Goal: Task Accomplishment & Management: Use online tool/utility

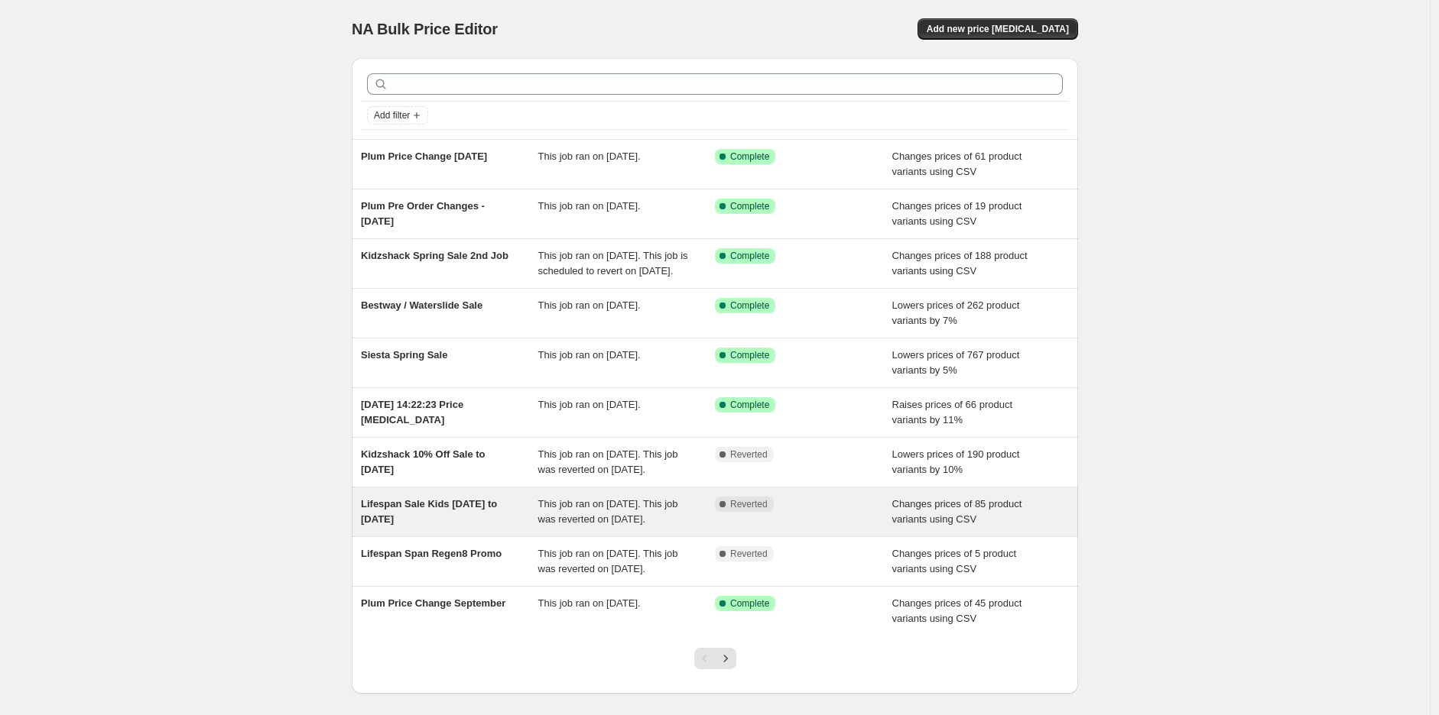
click at [456, 525] on span "Lifespan Sale Kids [DATE] to [DATE]" at bounding box center [429, 511] width 136 height 27
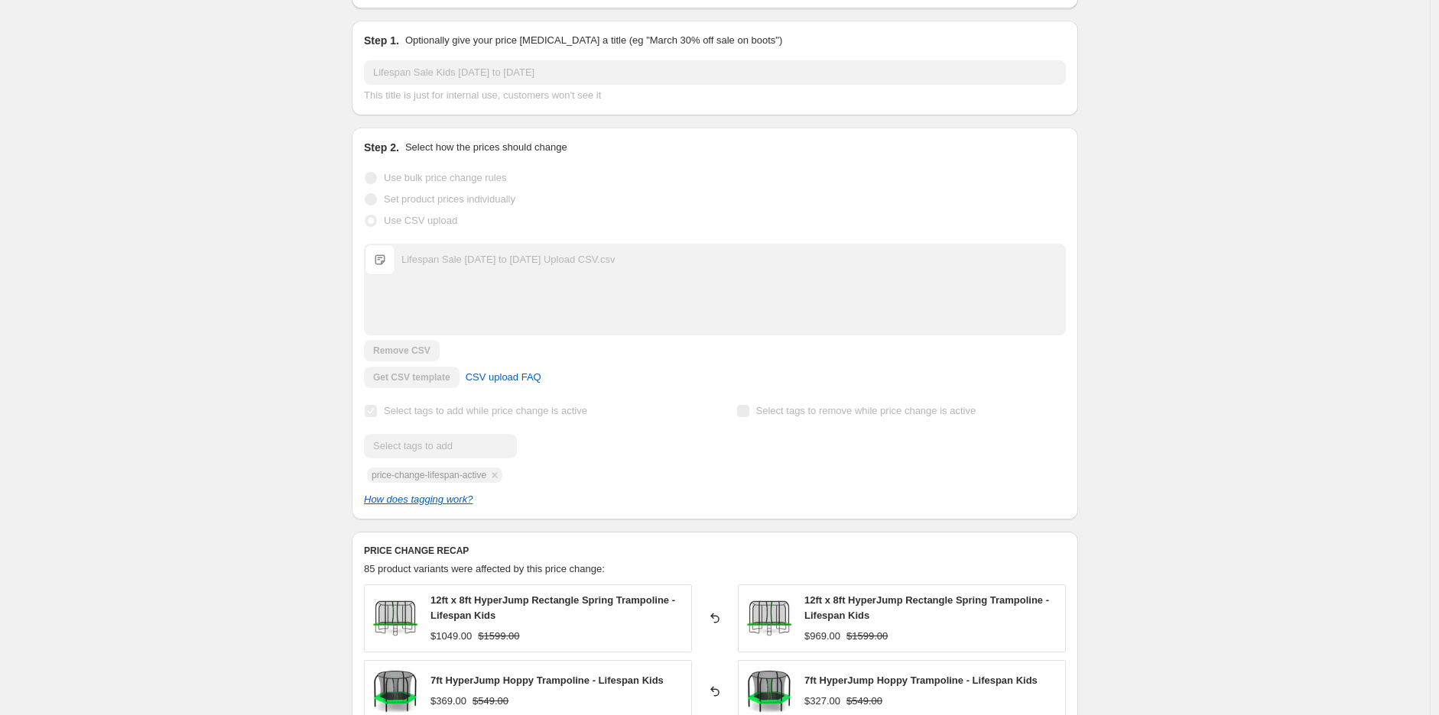
scroll to position [424, 0]
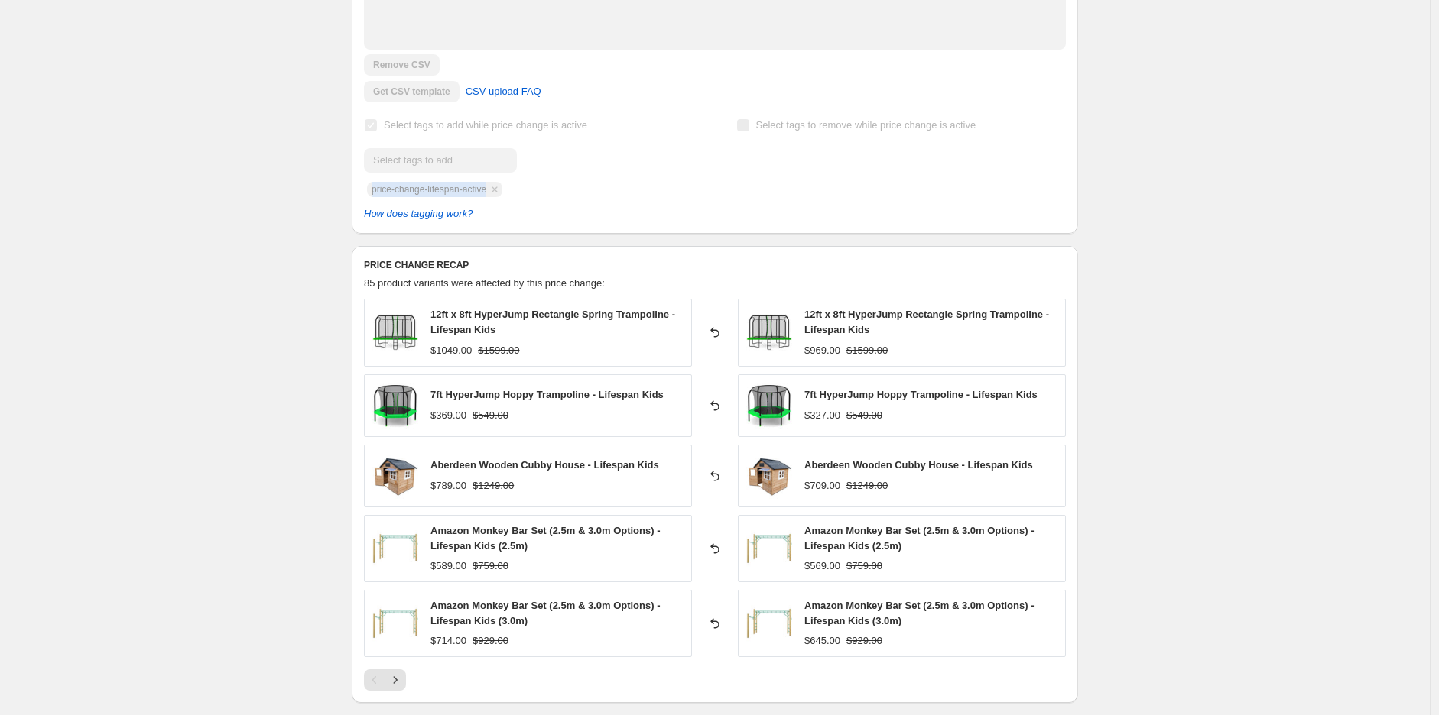
drag, startPoint x: 489, startPoint y: 191, endPoint x: 371, endPoint y: 190, distance: 117.7
click at [371, 190] on div "Submit price-change-lifespan-active" at bounding box center [528, 172] width 329 height 49
copy span "price-change-lifespan-active"
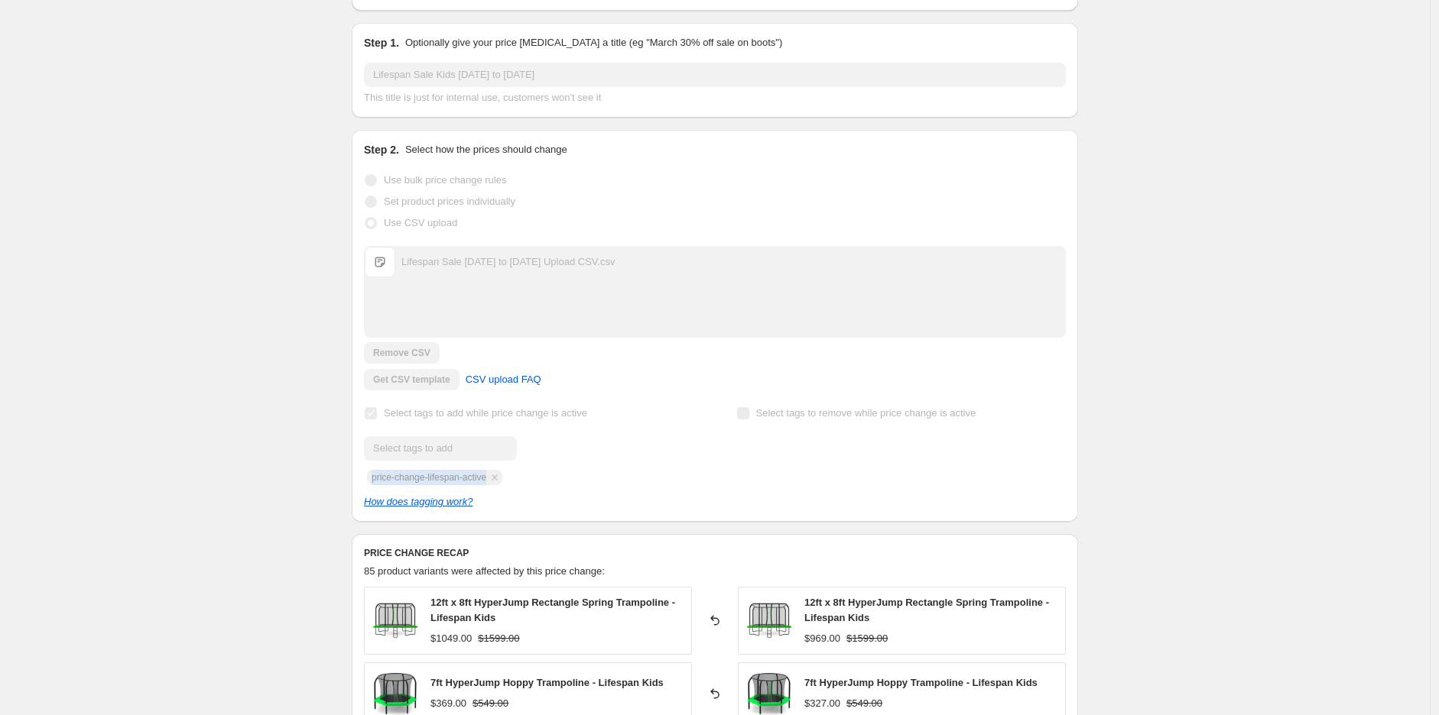
scroll to position [0, 0]
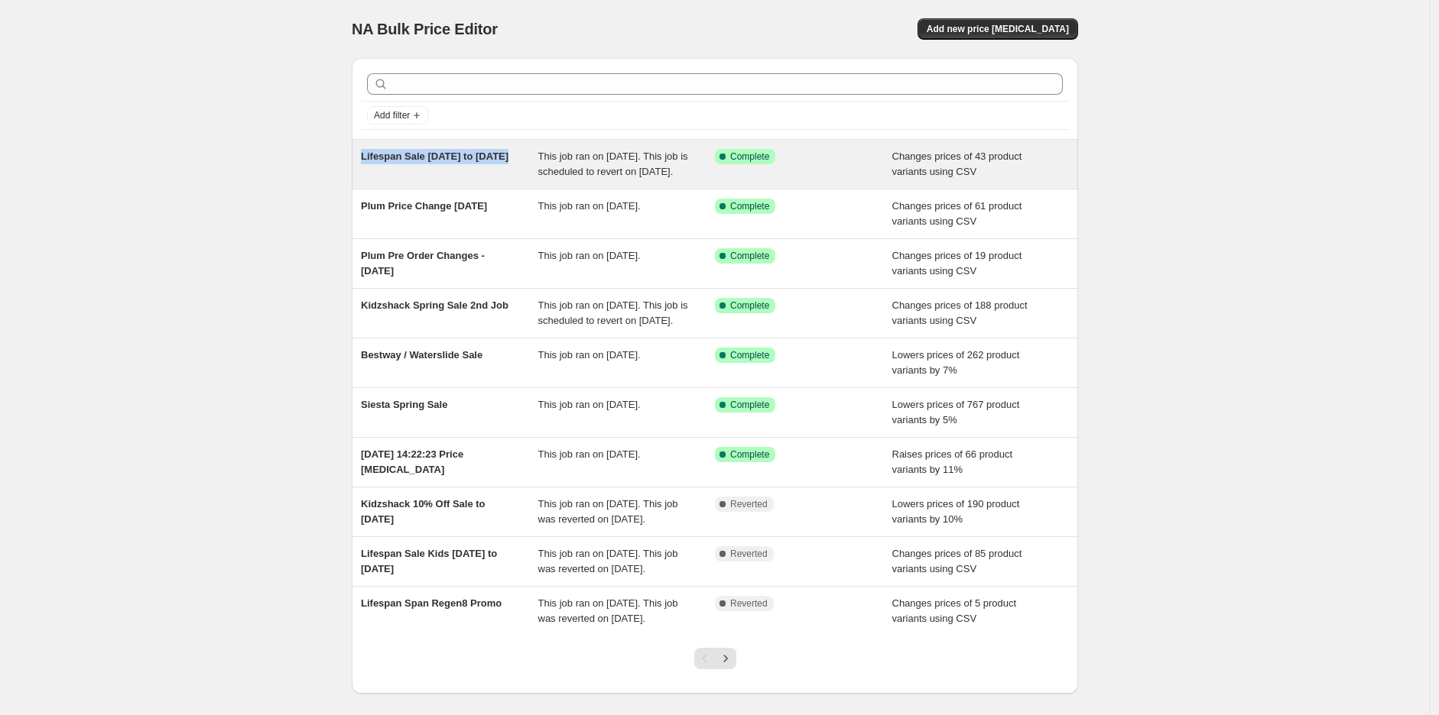
drag, startPoint x: 363, startPoint y: 152, endPoint x: 512, endPoint y: 158, distance: 149.2
click at [512, 158] on div "Lifespan Sale 15th to 31st Oct This job ran on 14 October 2025. This job is sch…" at bounding box center [715, 164] width 726 height 49
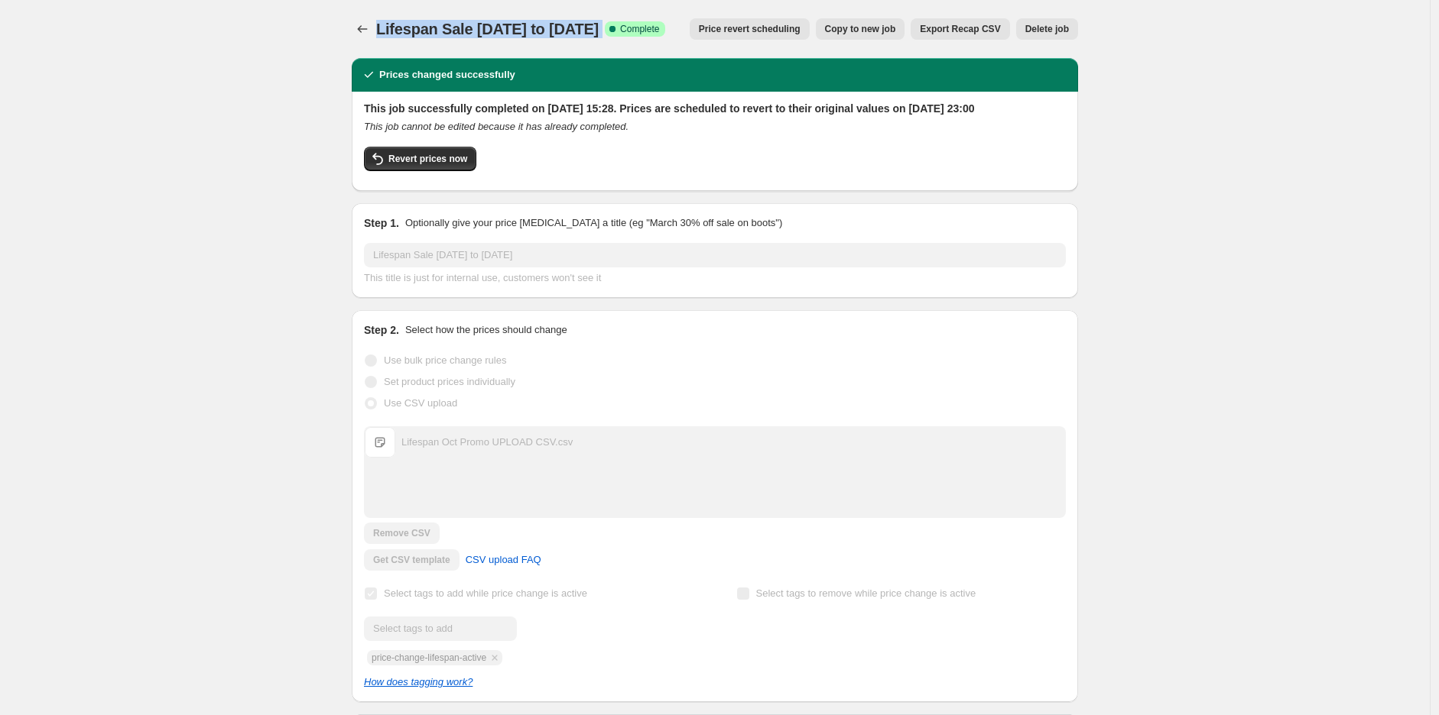
drag, startPoint x: 593, startPoint y: 31, endPoint x: 380, endPoint y: 31, distance: 213.3
click at [380, 31] on div "Lifespan Sale 15th to 31st Oct Success Complete Complete" at bounding box center [520, 28] width 289 height 21
copy div "Lifespan Sale [DATE] to [DATE] Success Complete"
click at [376, 35] on div at bounding box center [364, 28] width 24 height 21
click at [370, 32] on icon "Price change jobs" at bounding box center [362, 28] width 15 height 15
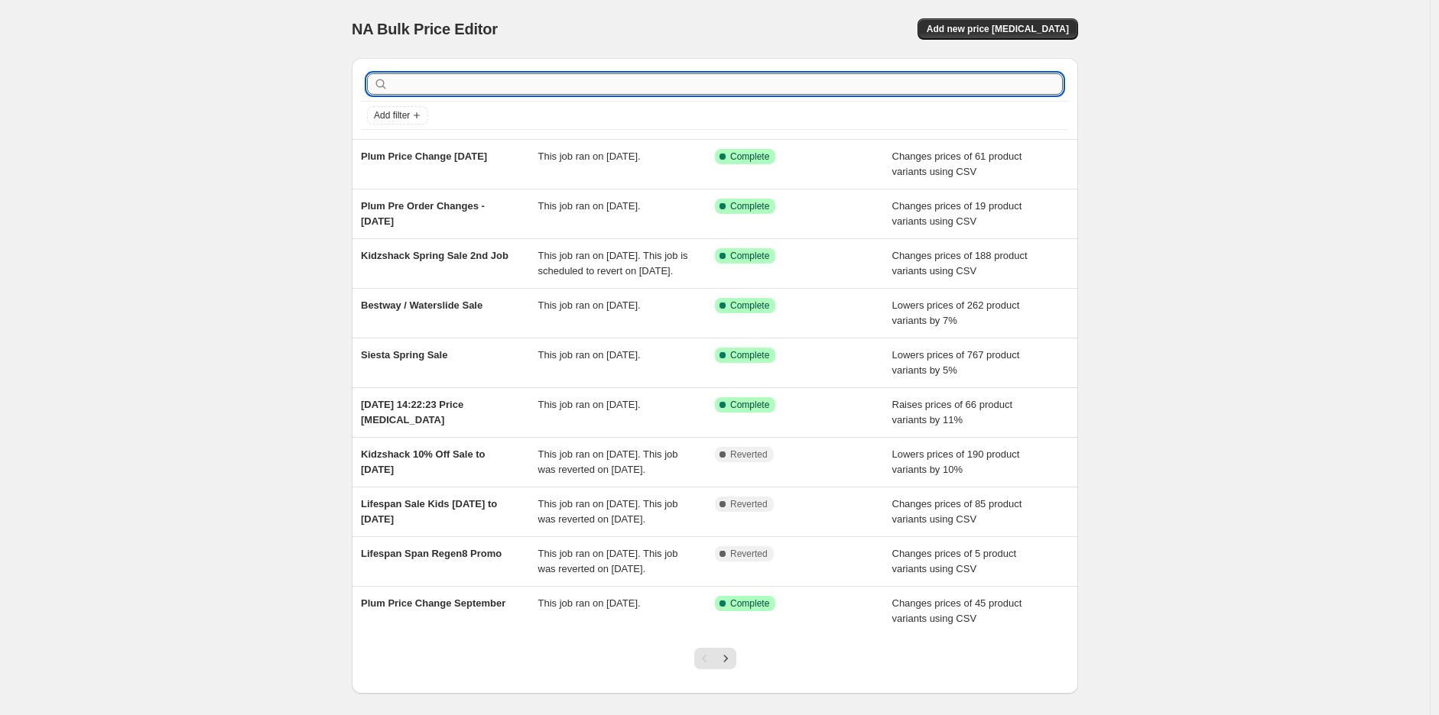
click at [495, 80] on input "text" at bounding box center [726, 83] width 671 height 21
click at [1028, 9] on div "NA Bulk Price Editor. This page is ready NA Bulk Price Editor Add new price [ME…" at bounding box center [715, 29] width 726 height 58
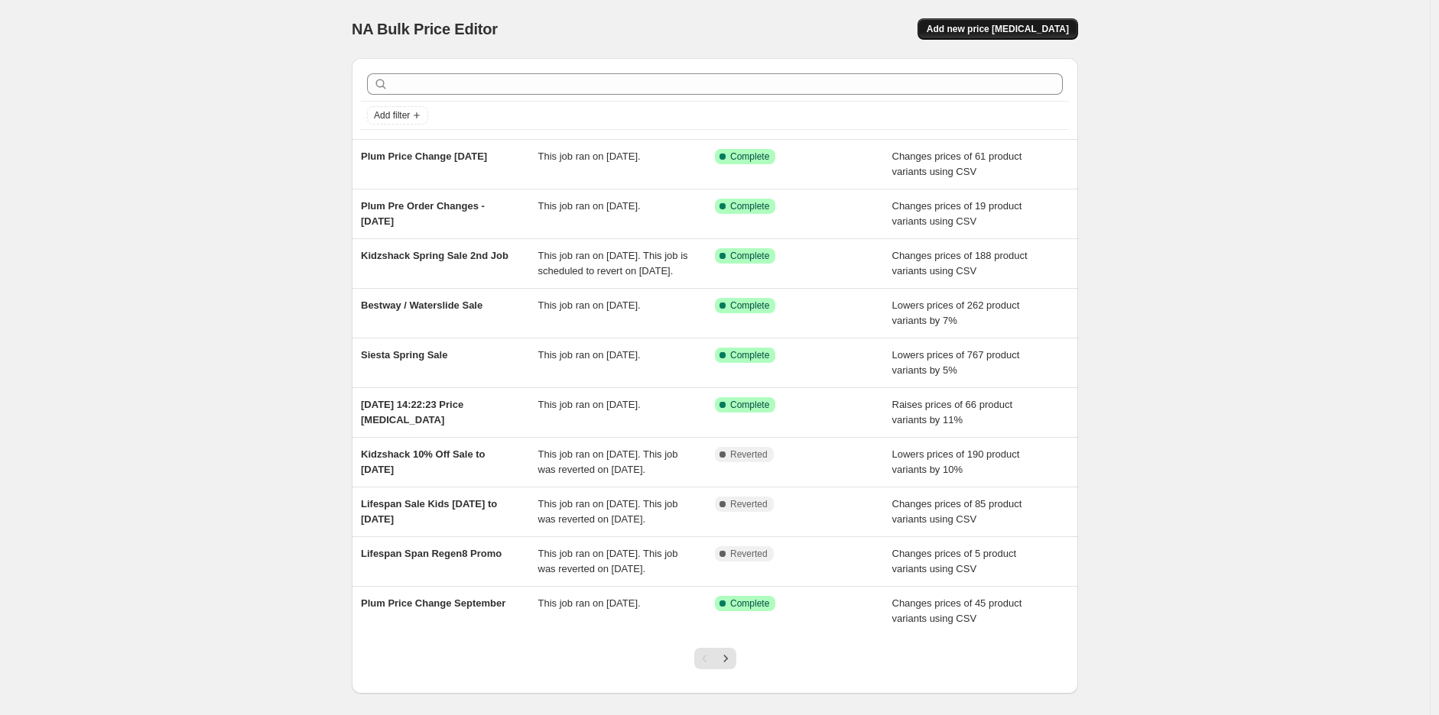
click at [1033, 19] on button "Add new price [MEDICAL_DATA]" at bounding box center [997, 28] width 161 height 21
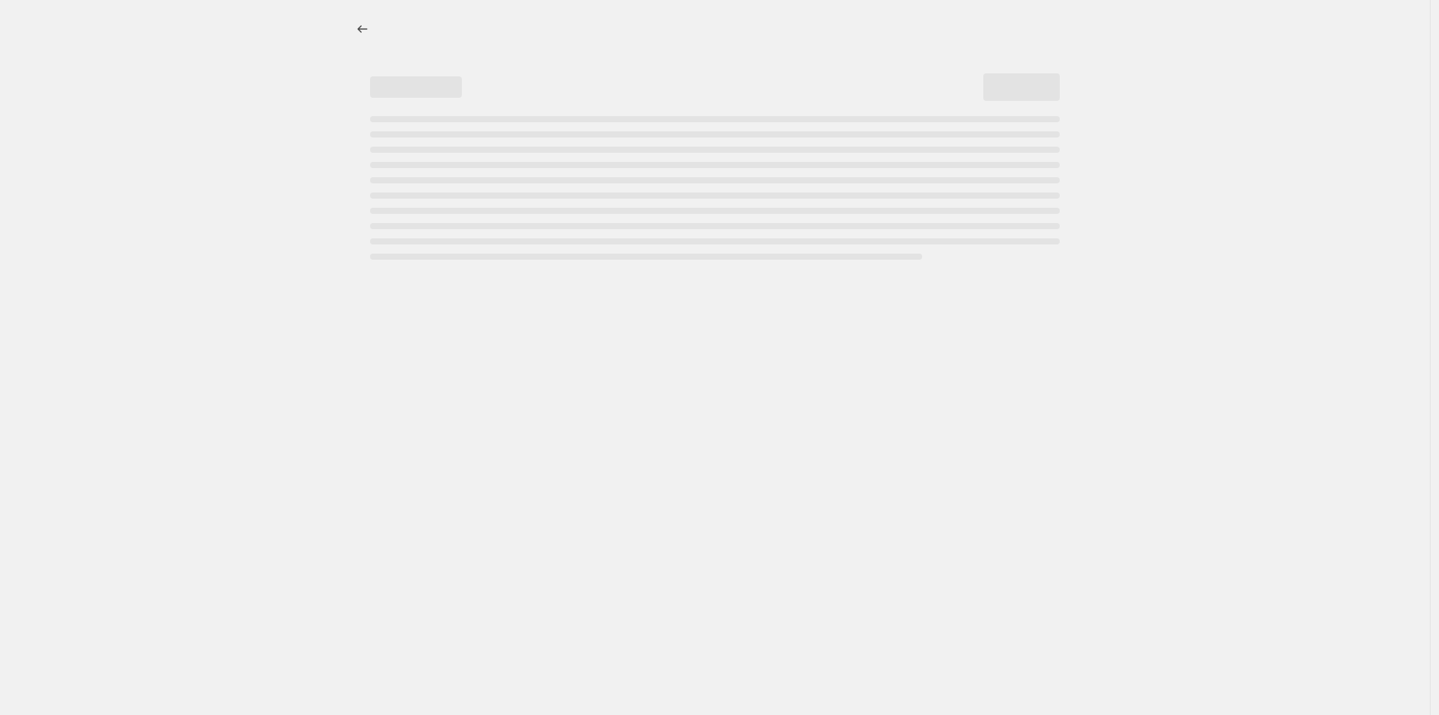
select select "percentage"
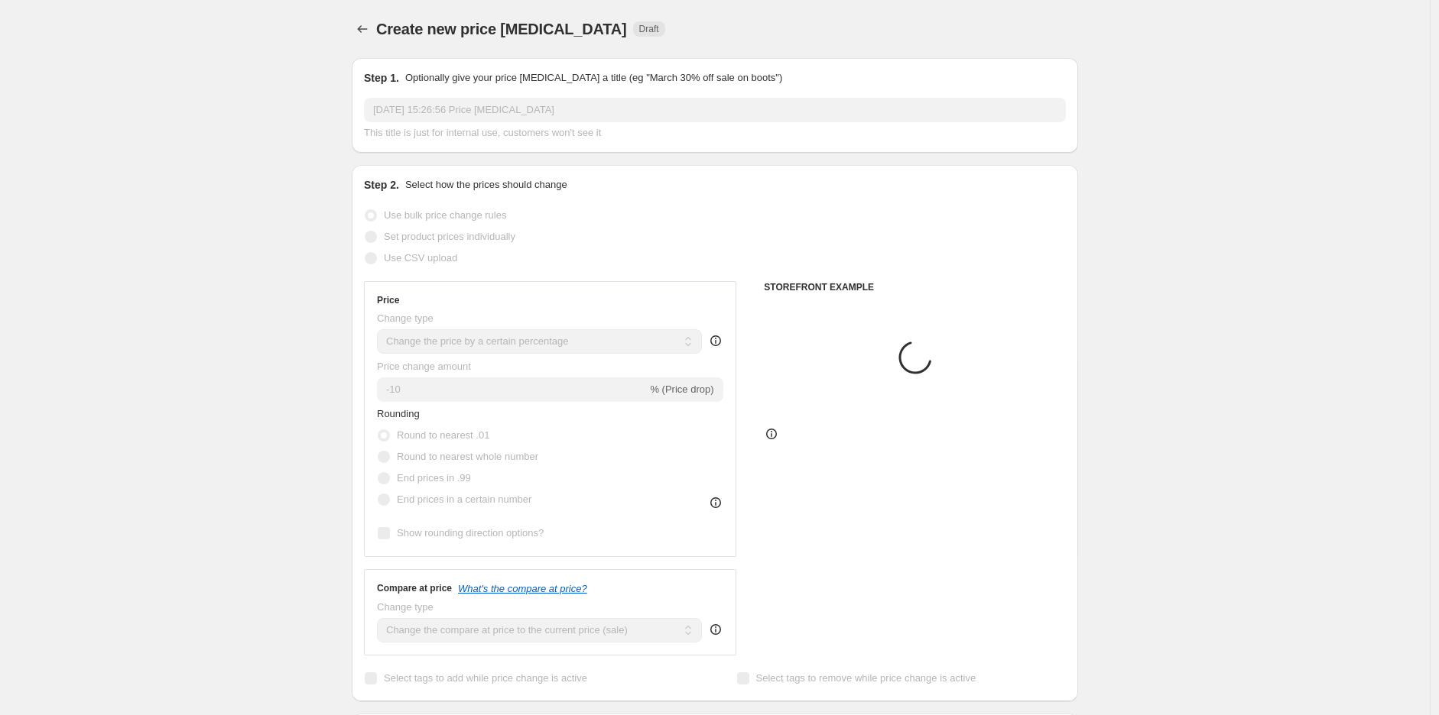
click at [466, 110] on input "[DATE] 15:26:56 Price [MEDICAL_DATA]" at bounding box center [715, 110] width 702 height 24
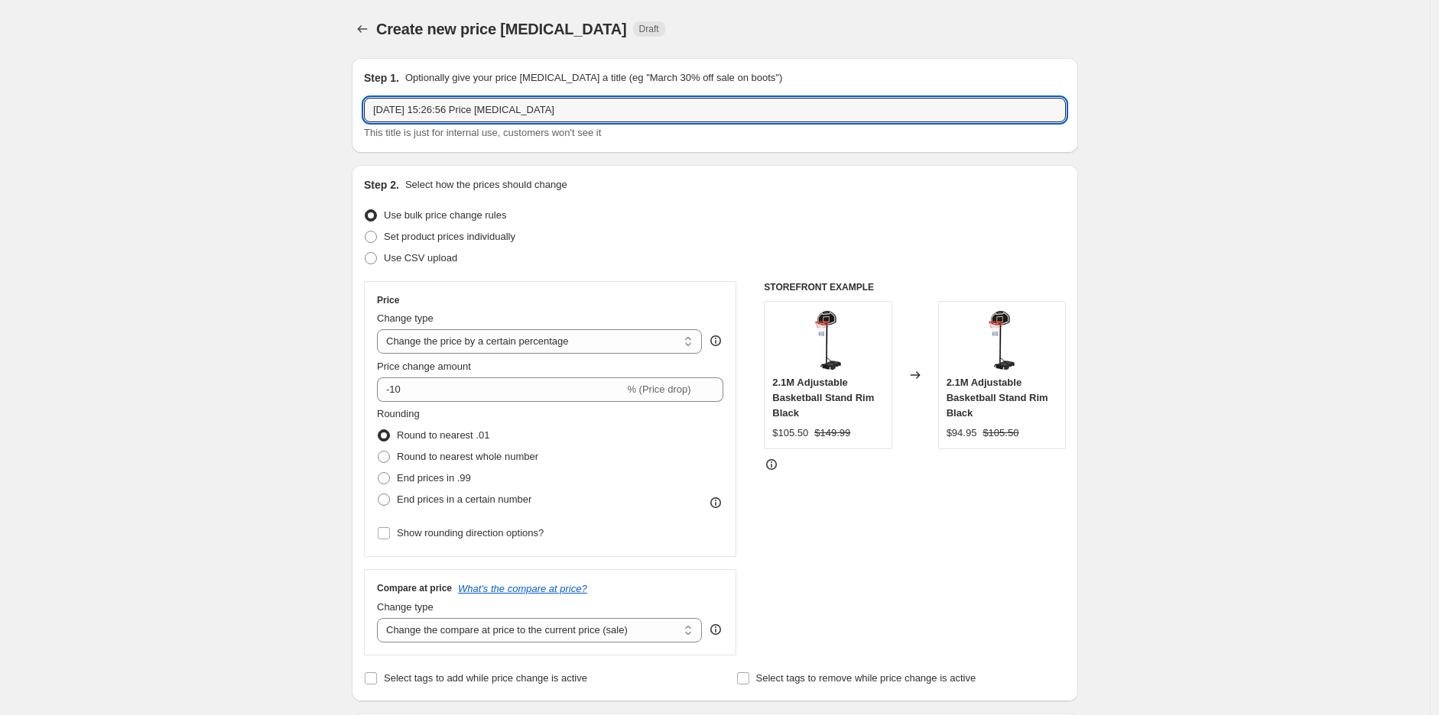
drag, startPoint x: 604, startPoint y: 106, endPoint x: 222, endPoint y: 109, distance: 381.4
type input "Lifespan Sale [DATE] to [DATE]"
click at [436, 258] on span "Use CSV upload" at bounding box center [420, 257] width 73 height 11
click at [365, 253] on input "Use CSV upload" at bounding box center [365, 252] width 1 height 1
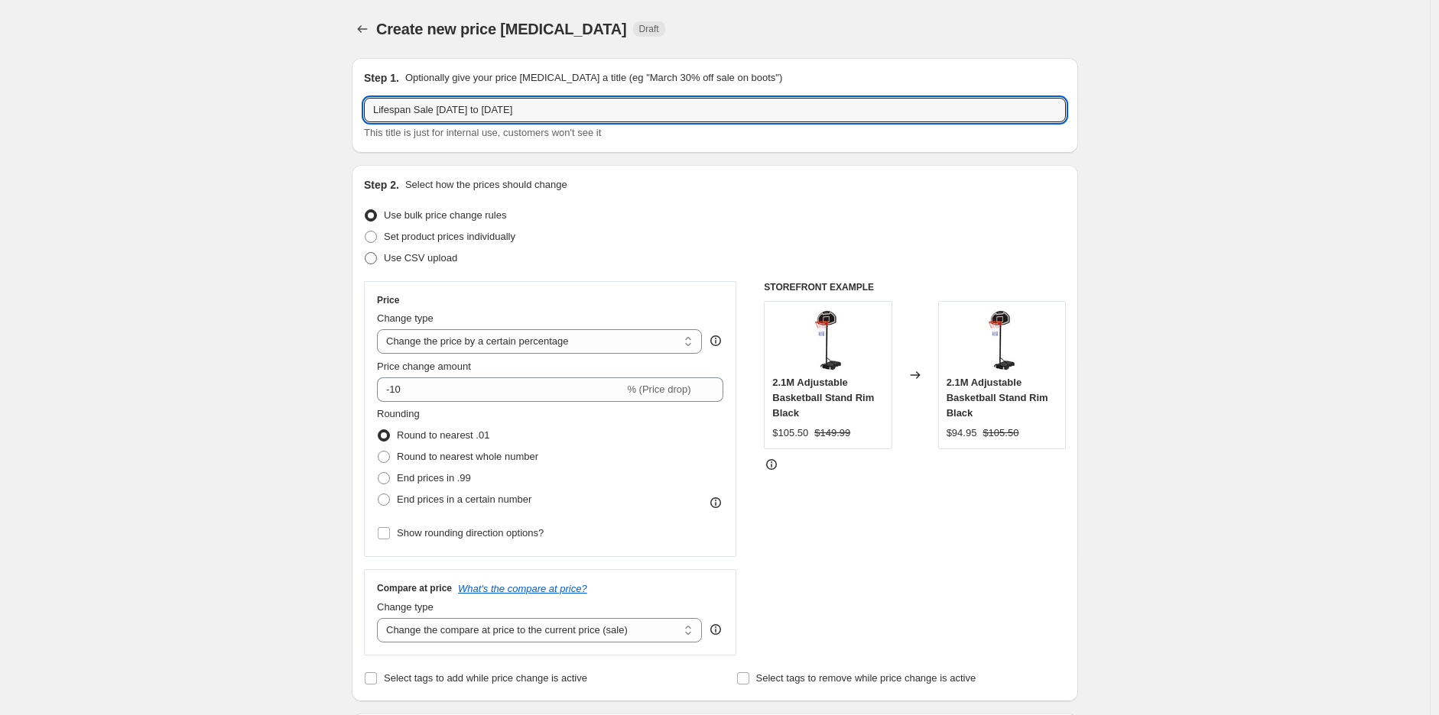
radio input "true"
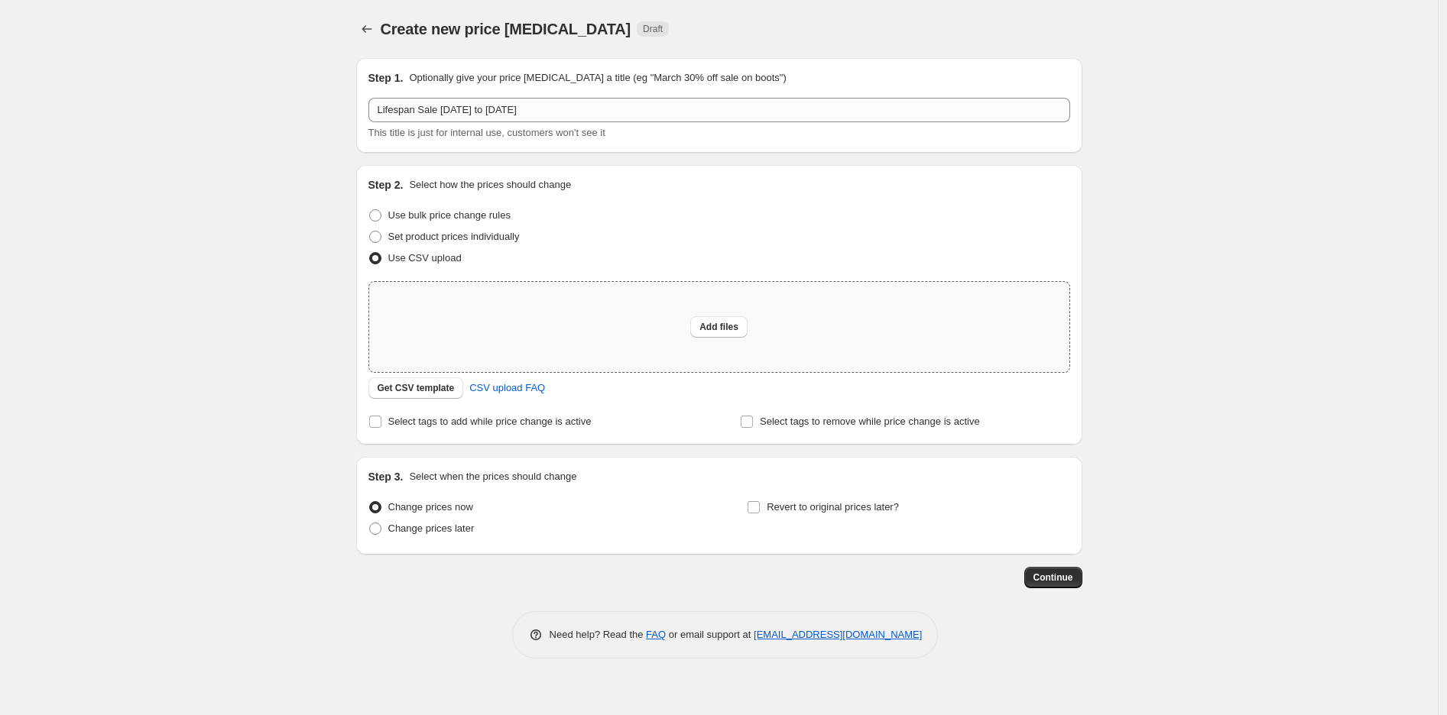
click at [525, 336] on div "Add files" at bounding box center [719, 327] width 700 height 90
type input "C:\fakepath\Lifespan Oct Promo UPLOAD CSV.csv"
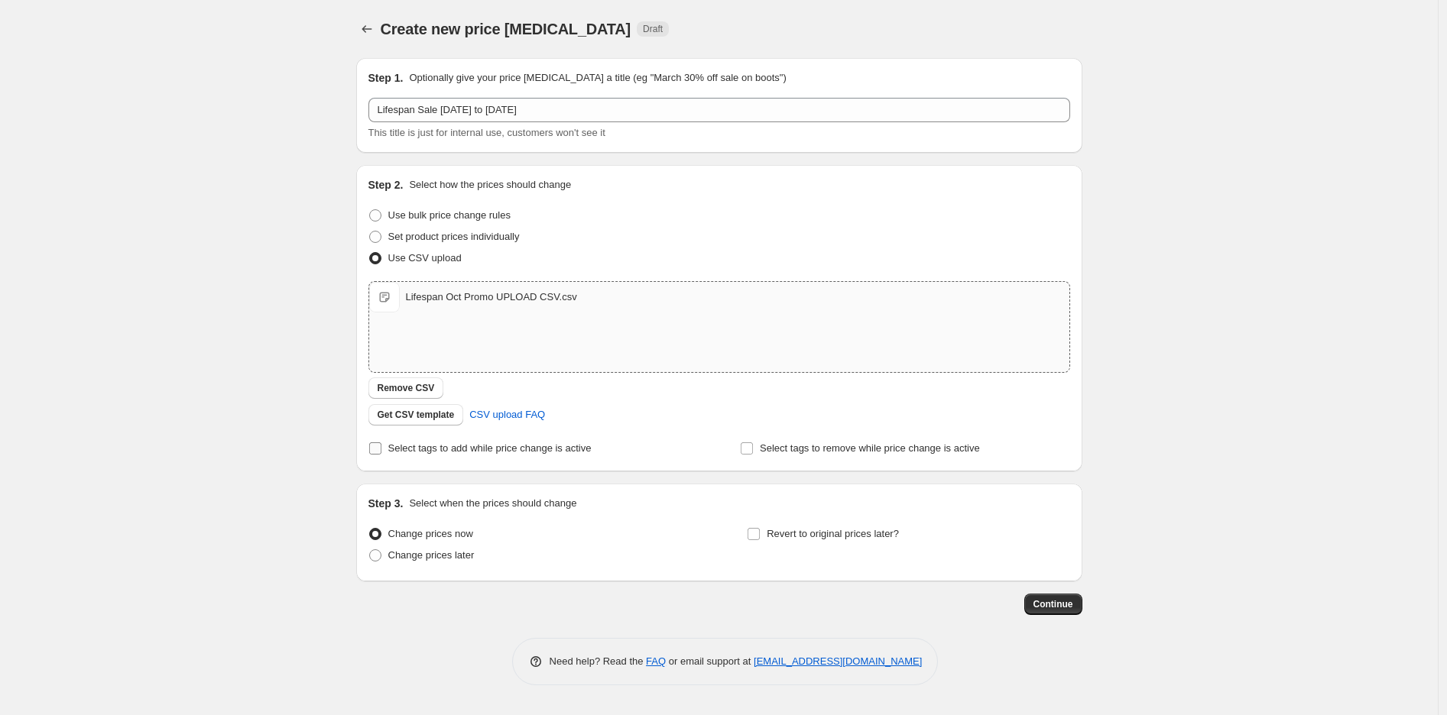
click at [436, 443] on span "Select tags to add while price change is active" at bounding box center [489, 448] width 203 height 11
click at [381, 443] on input "Select tags to add while price change is active" at bounding box center [375, 449] width 12 height 12
checkbox input "true"
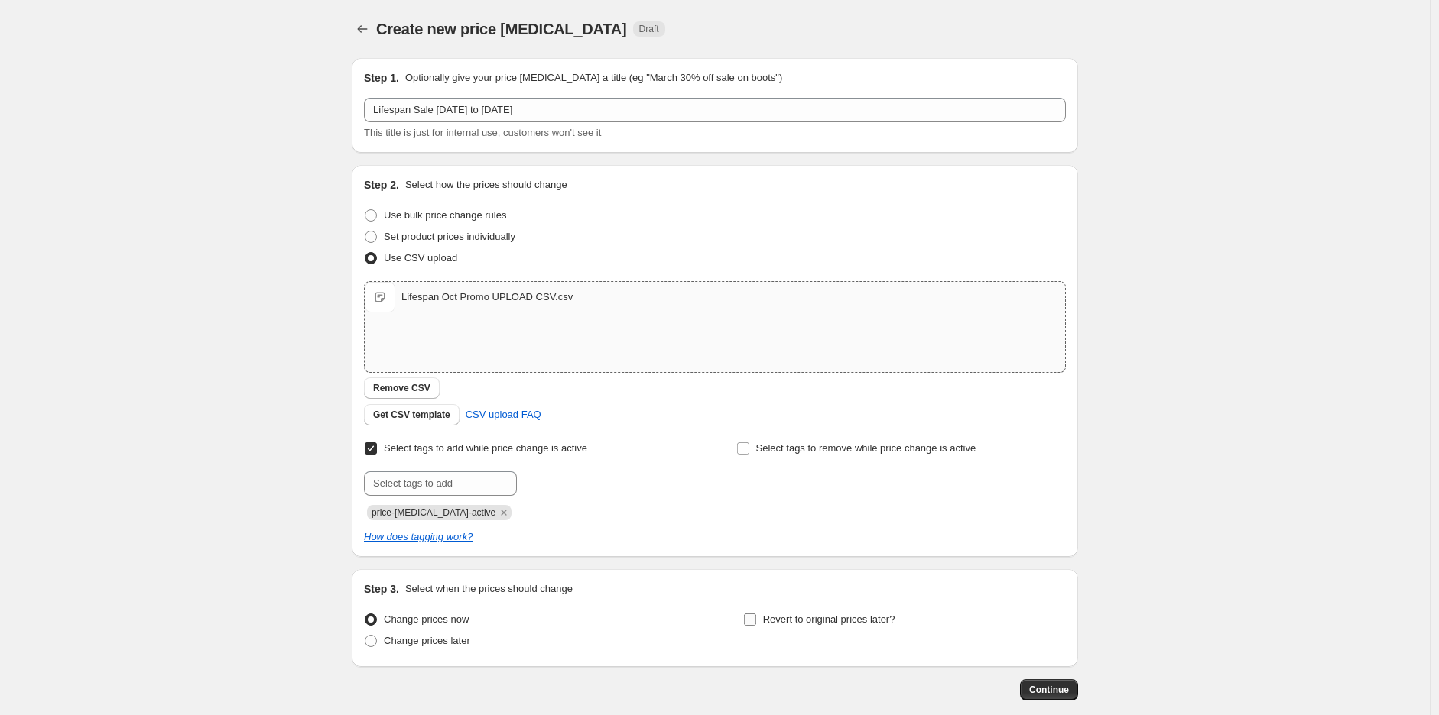
click at [797, 614] on span "Revert to original prices later?" at bounding box center [829, 619] width 132 height 11
click at [756, 614] on input "Revert to original prices later?" at bounding box center [750, 620] width 12 height 12
checkbox input "true"
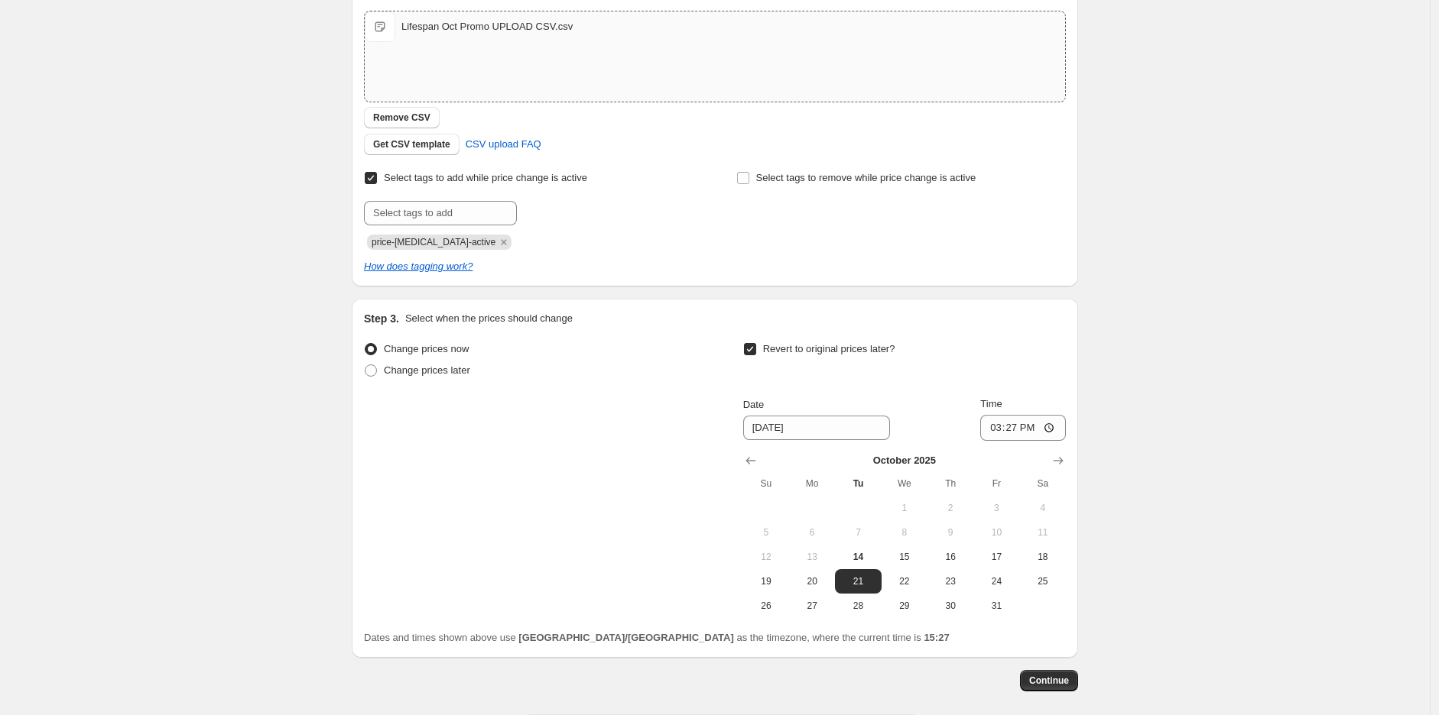
scroll to position [339, 0]
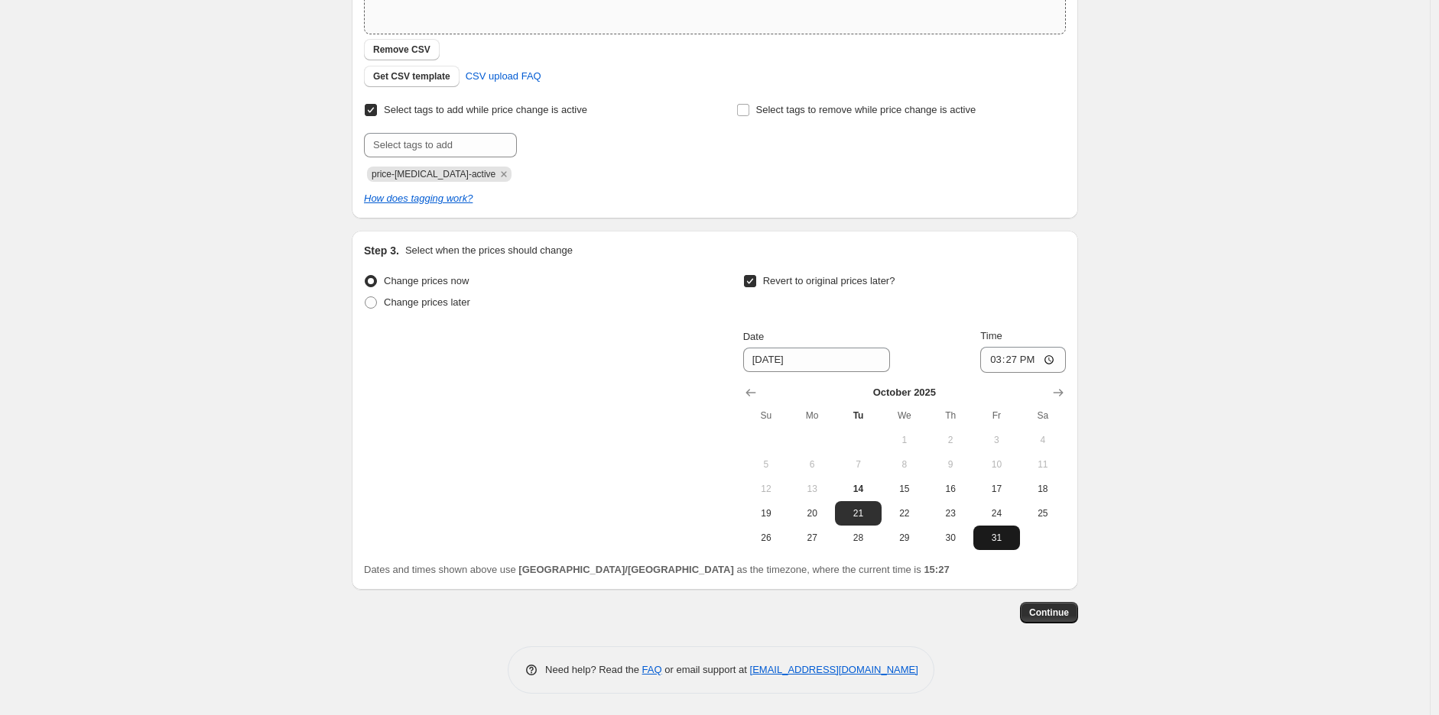
click at [1004, 543] on span "31" at bounding box center [996, 538] width 34 height 12
type input "[DATE]"
click at [1000, 363] on input "15:27" at bounding box center [1023, 360] width 86 height 26
type input "23:00"
click at [497, 176] on icon "Remove price-change-job-active" at bounding box center [504, 174] width 14 height 14
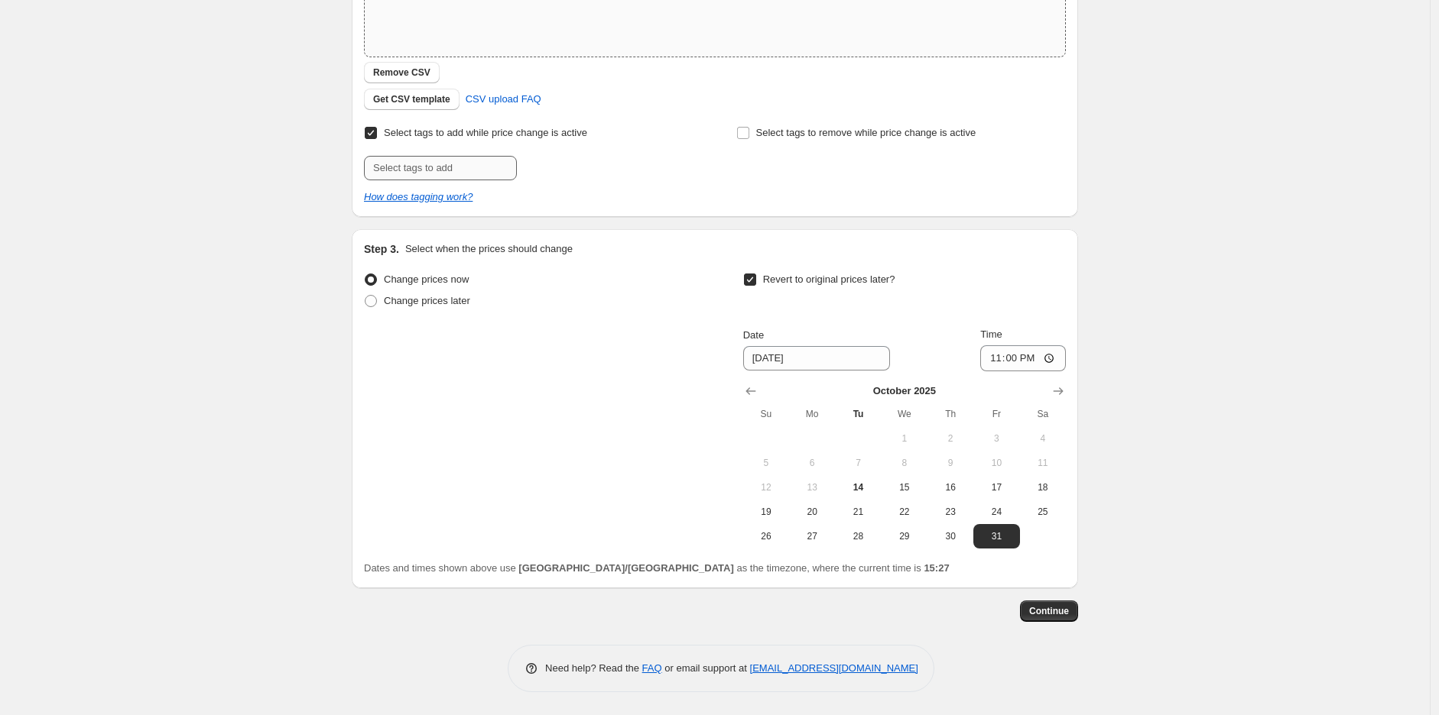
scroll to position [315, 0]
click at [460, 162] on input "text" at bounding box center [440, 169] width 153 height 24
paste input "price-change-lifespan-active"
type input "price-change-lifespan-active"
click at [547, 170] on b "Add" at bounding box center [539, 167] width 18 height 11
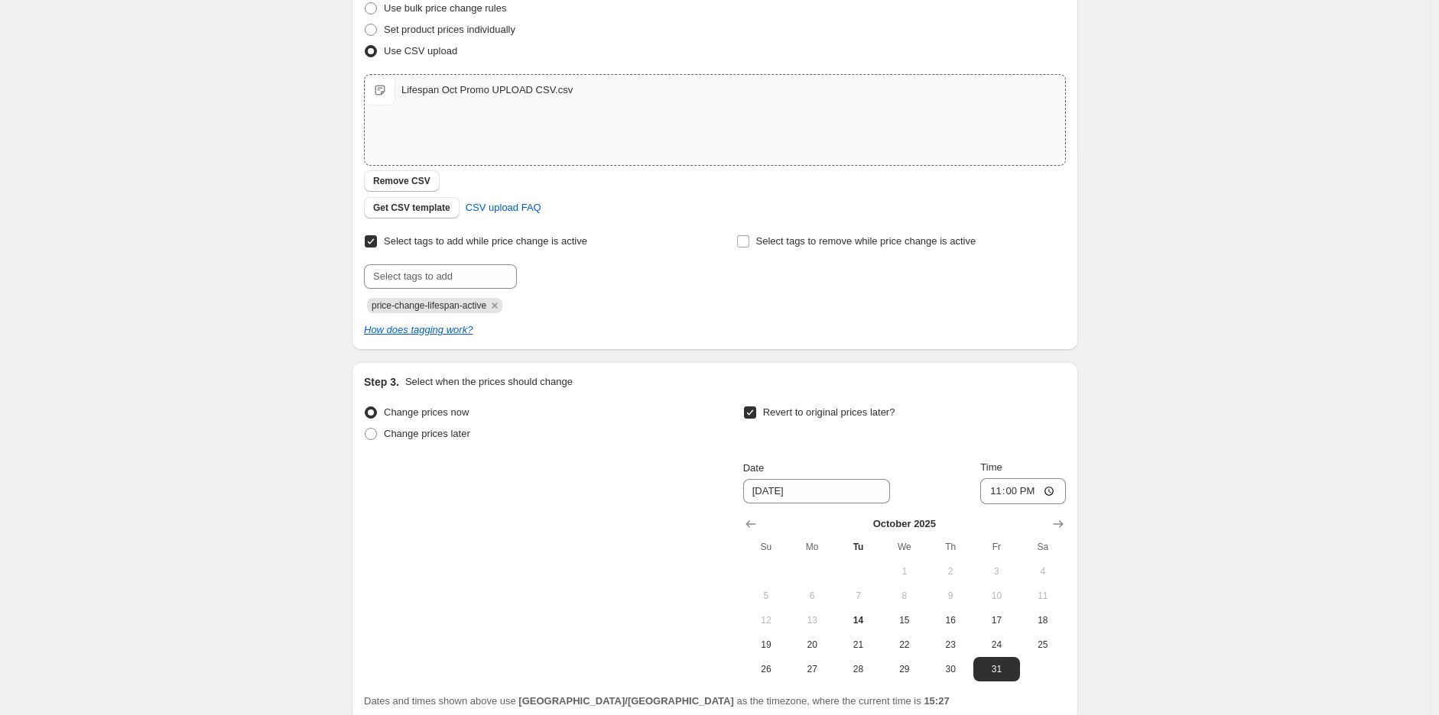
scroll to position [339, 0]
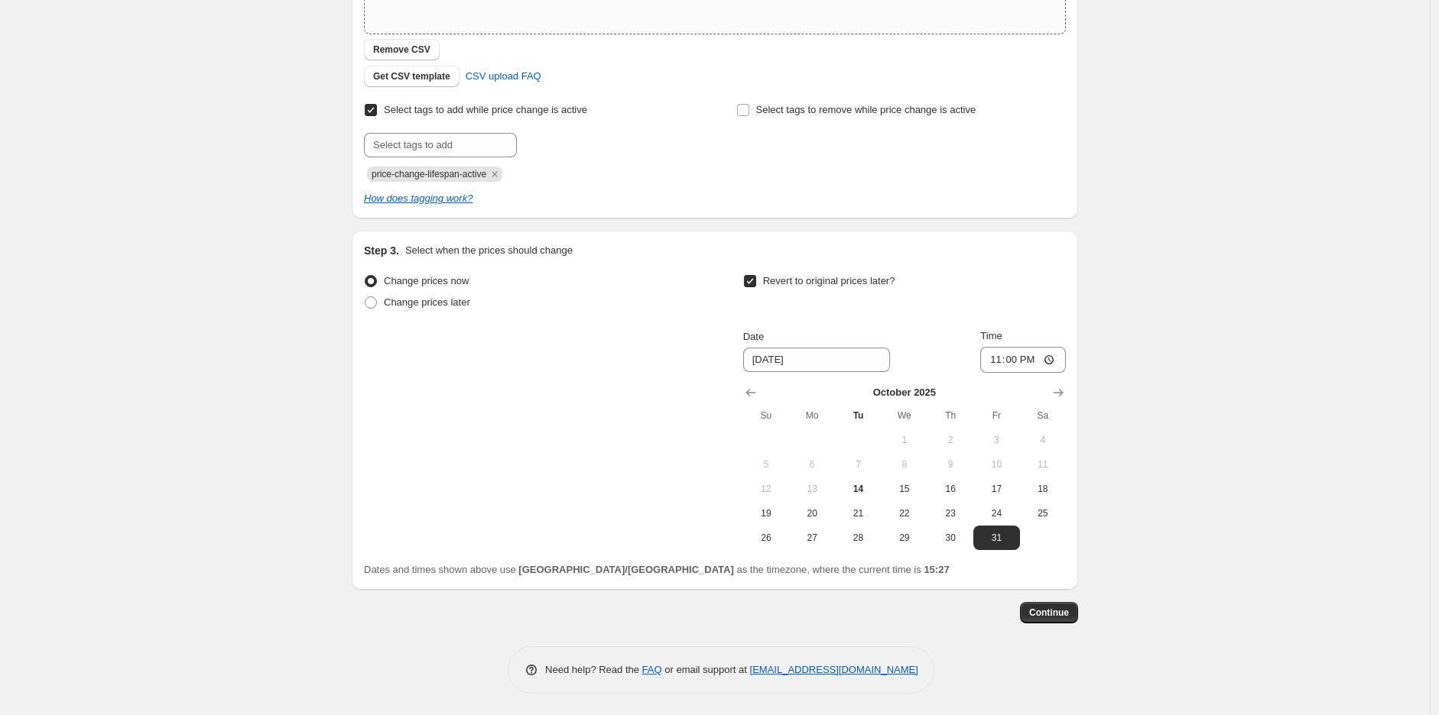
click at [1019, 611] on div "Continue" at bounding box center [715, 612] width 726 height 21
click at [1041, 613] on span "Continue" at bounding box center [1049, 613] width 40 height 12
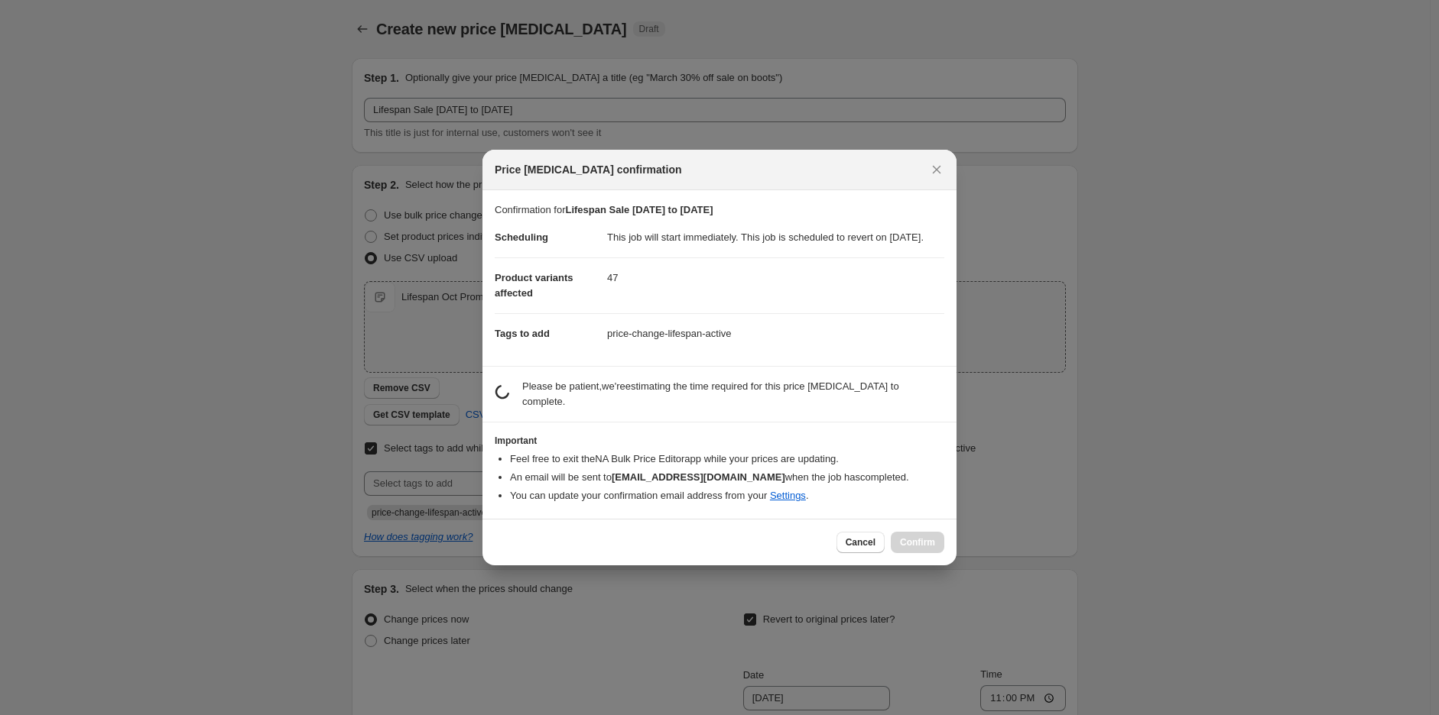
scroll to position [0, 0]
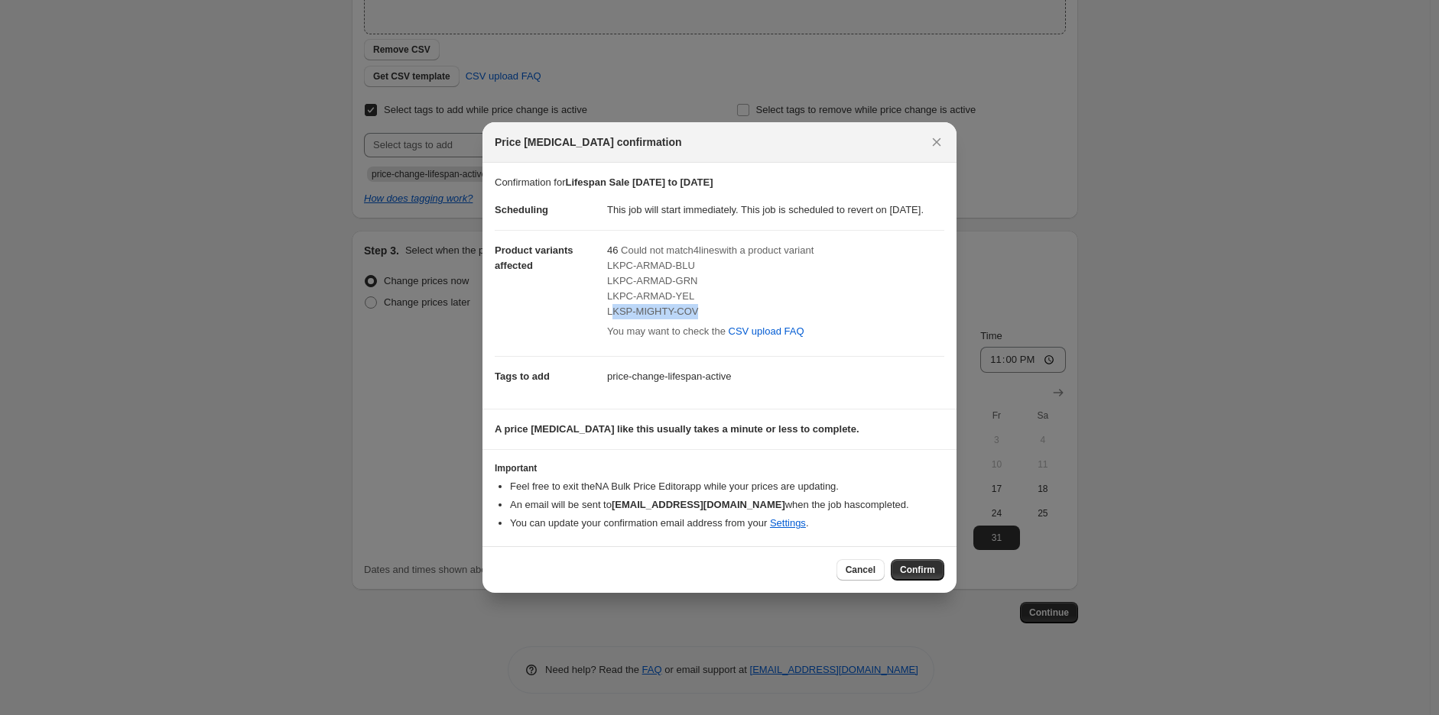
drag, startPoint x: 658, startPoint y: 323, endPoint x: 705, endPoint y: 316, distance: 47.0
click at [705, 316] on div "LKSP-MIGHTY-COV" at bounding box center [775, 311] width 337 height 15
click at [925, 576] on span "Confirm" at bounding box center [917, 570] width 35 height 12
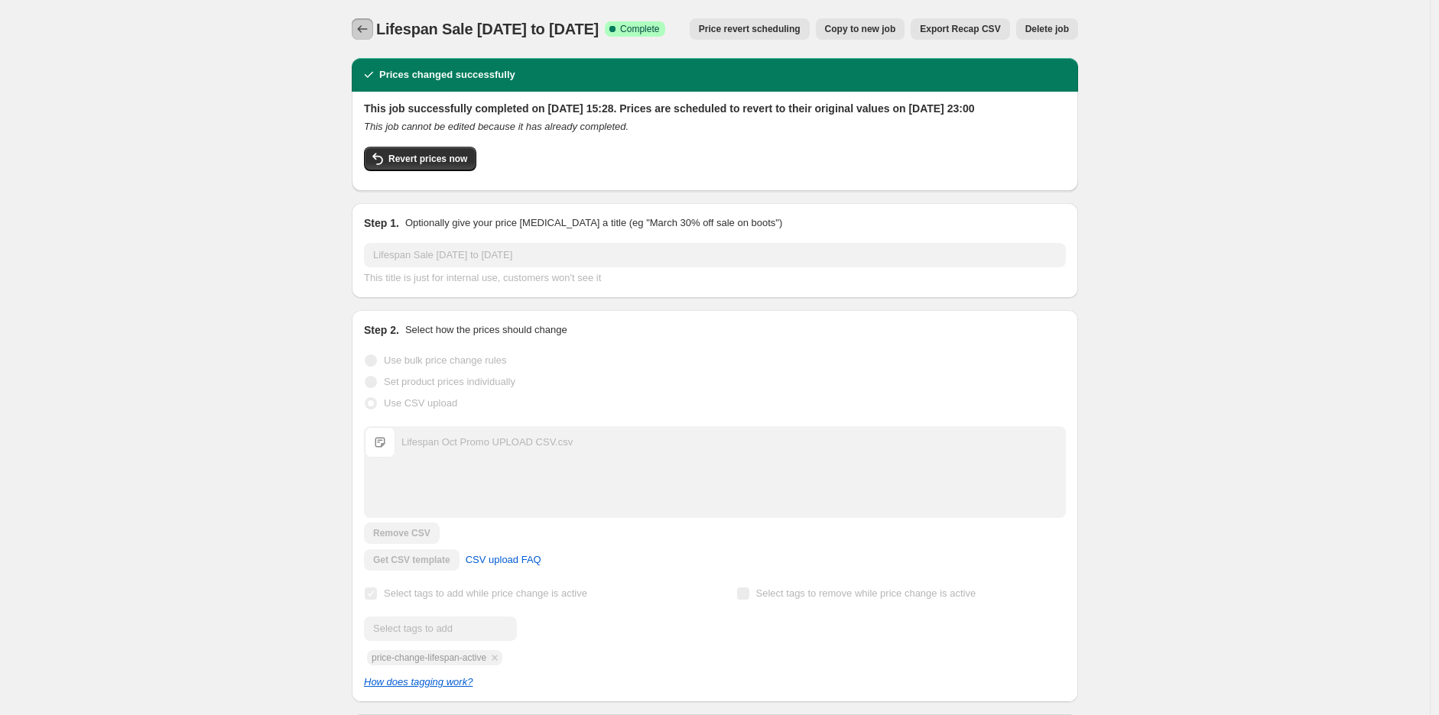
click at [364, 27] on icon "Price change jobs" at bounding box center [363, 29] width 10 height 8
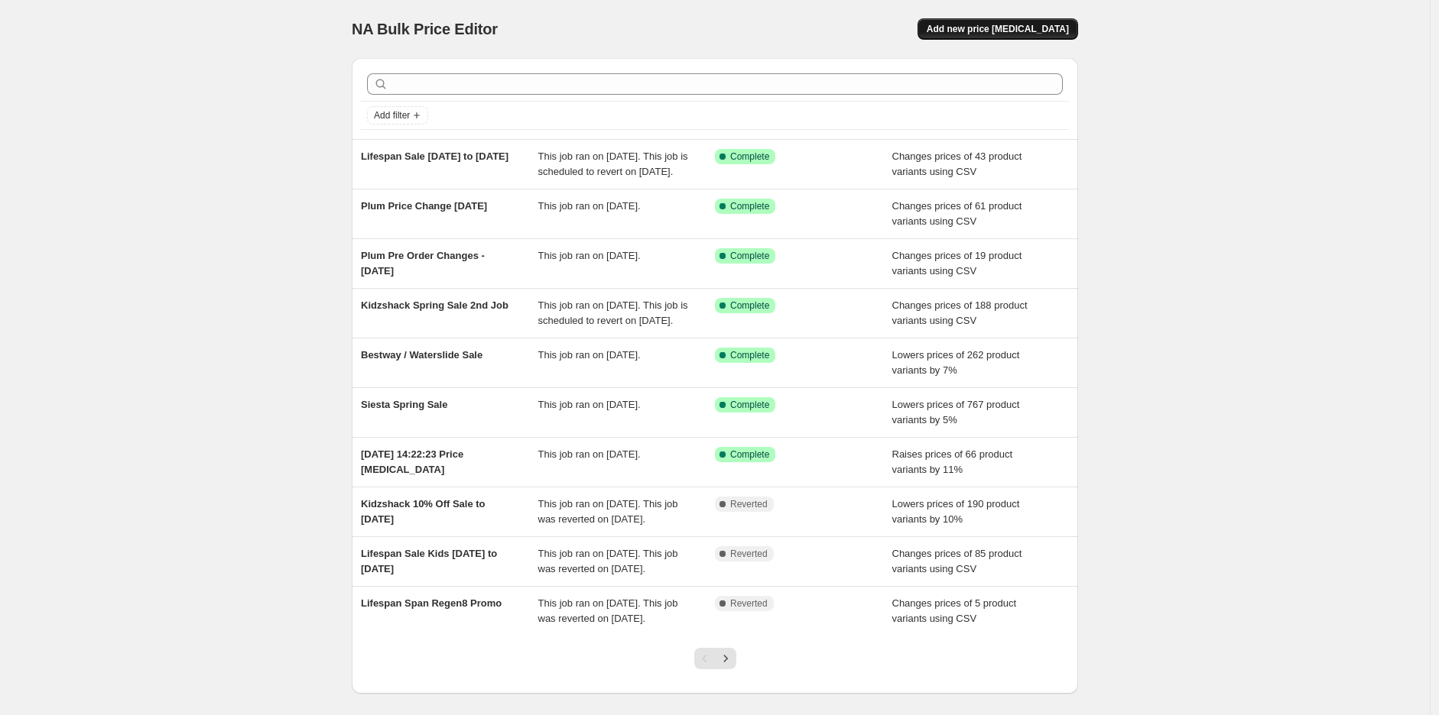
click at [1004, 19] on button "Add new price [MEDICAL_DATA]" at bounding box center [997, 28] width 161 height 21
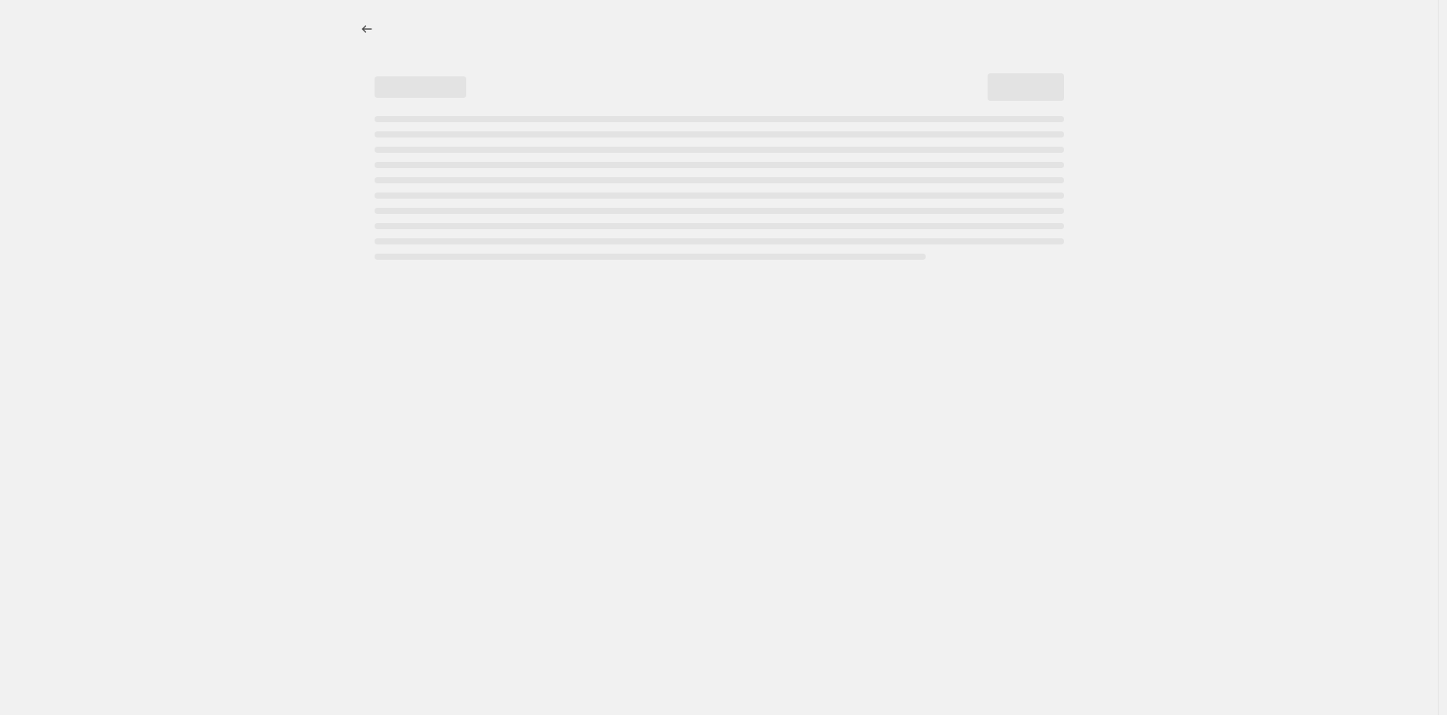
select select "percentage"
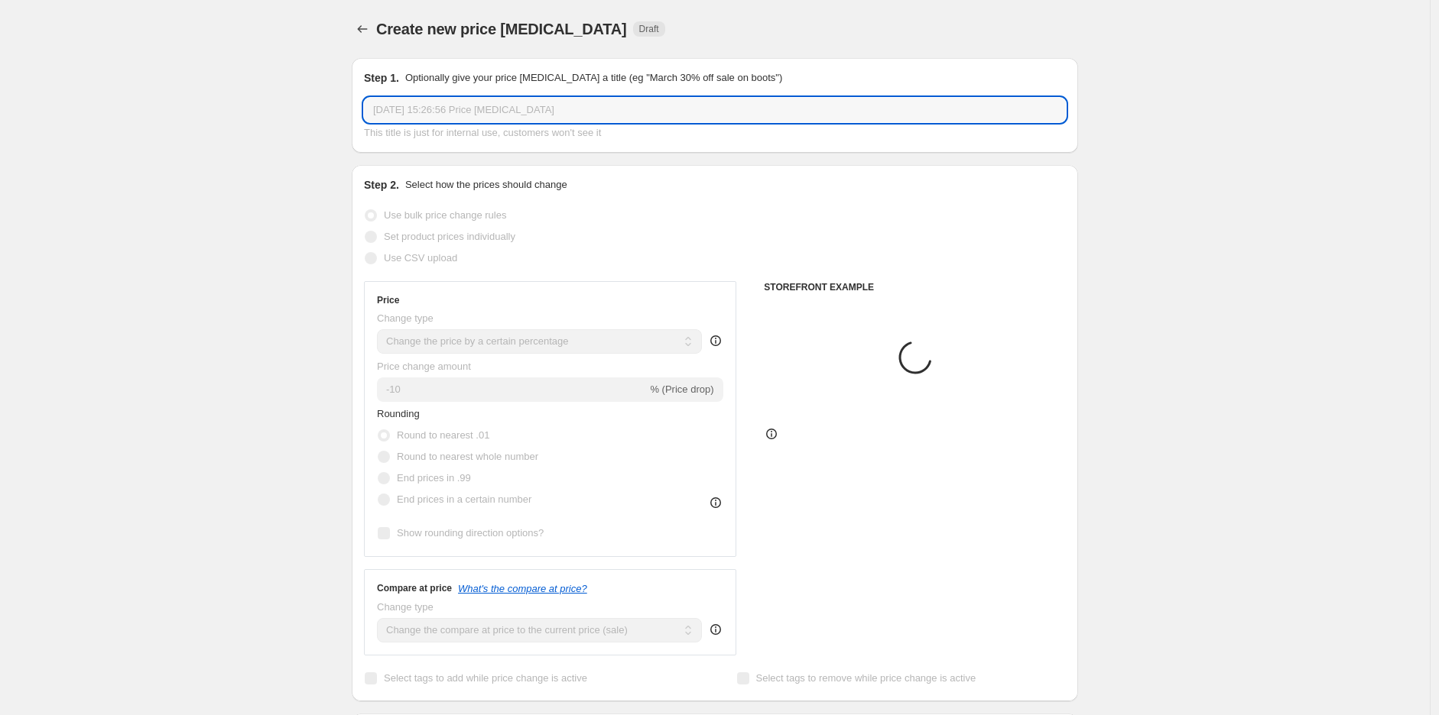
click at [494, 113] on input "[DATE] 15:26:56 Price [MEDICAL_DATA]" at bounding box center [715, 110] width 702 height 24
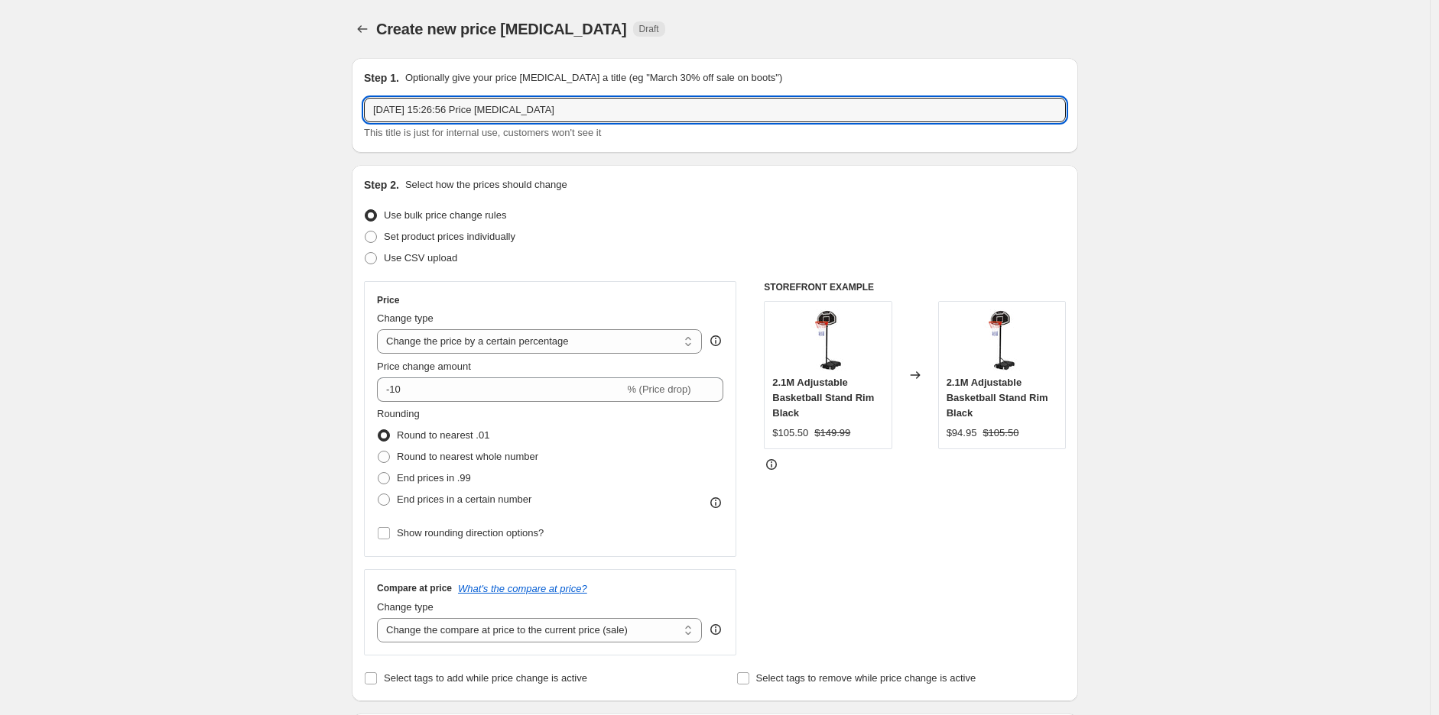
drag, startPoint x: 589, startPoint y: 111, endPoint x: 201, endPoint y: 90, distance: 388.1
paste input "Lifespan Sale [DATE] to [DATE] Success Complete"
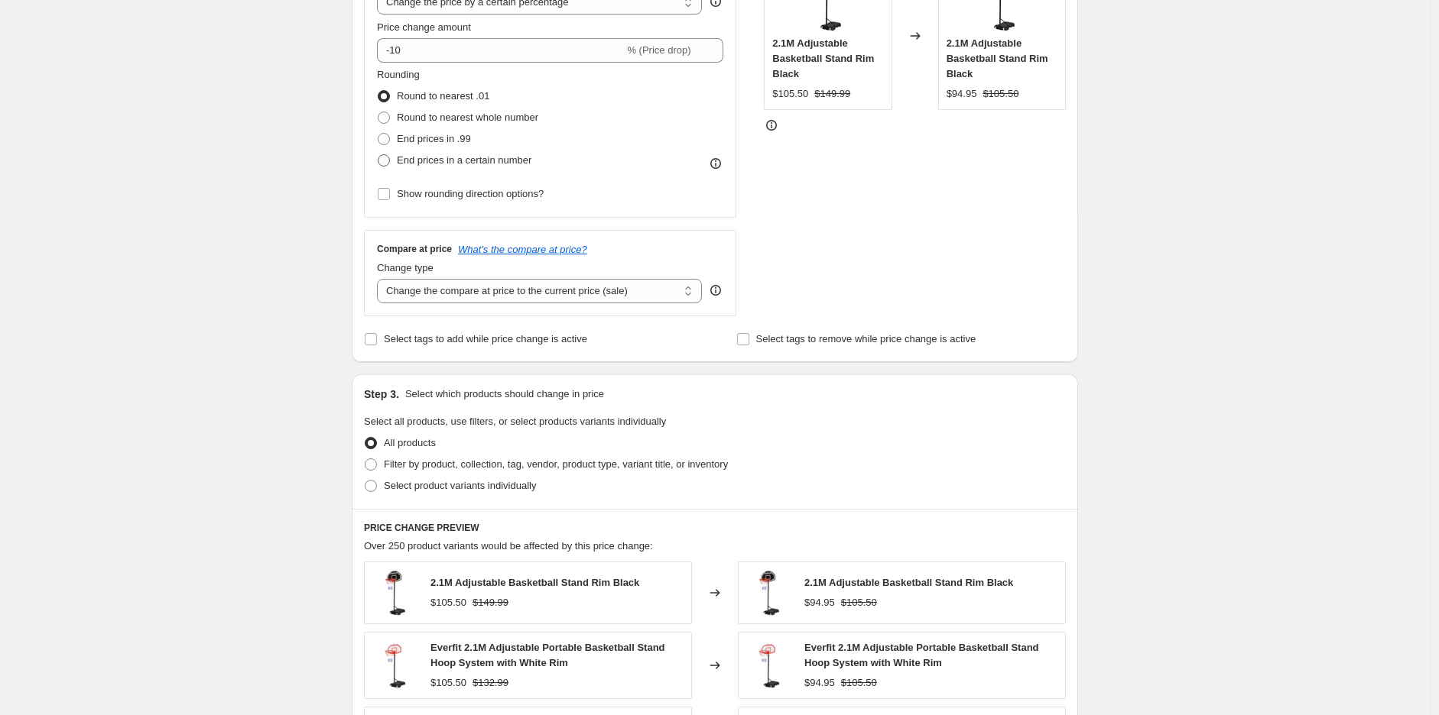
scroll to position [170, 0]
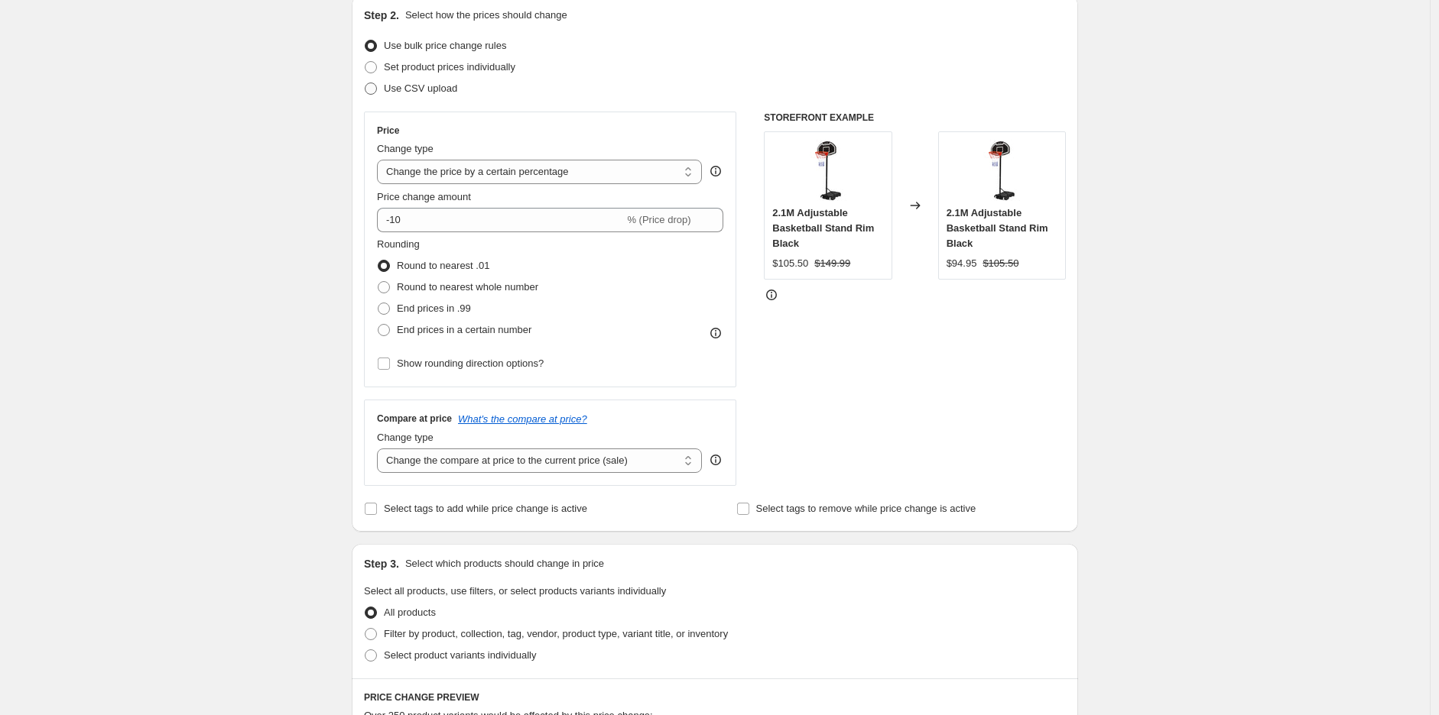
type input "Lifespan Sale [DATE] to [DATE] - Low Priced Products"
click at [429, 85] on span "Use CSV upload" at bounding box center [420, 88] width 73 height 11
click at [365, 83] on input "Use CSV upload" at bounding box center [365, 83] width 1 height 1
radio input "true"
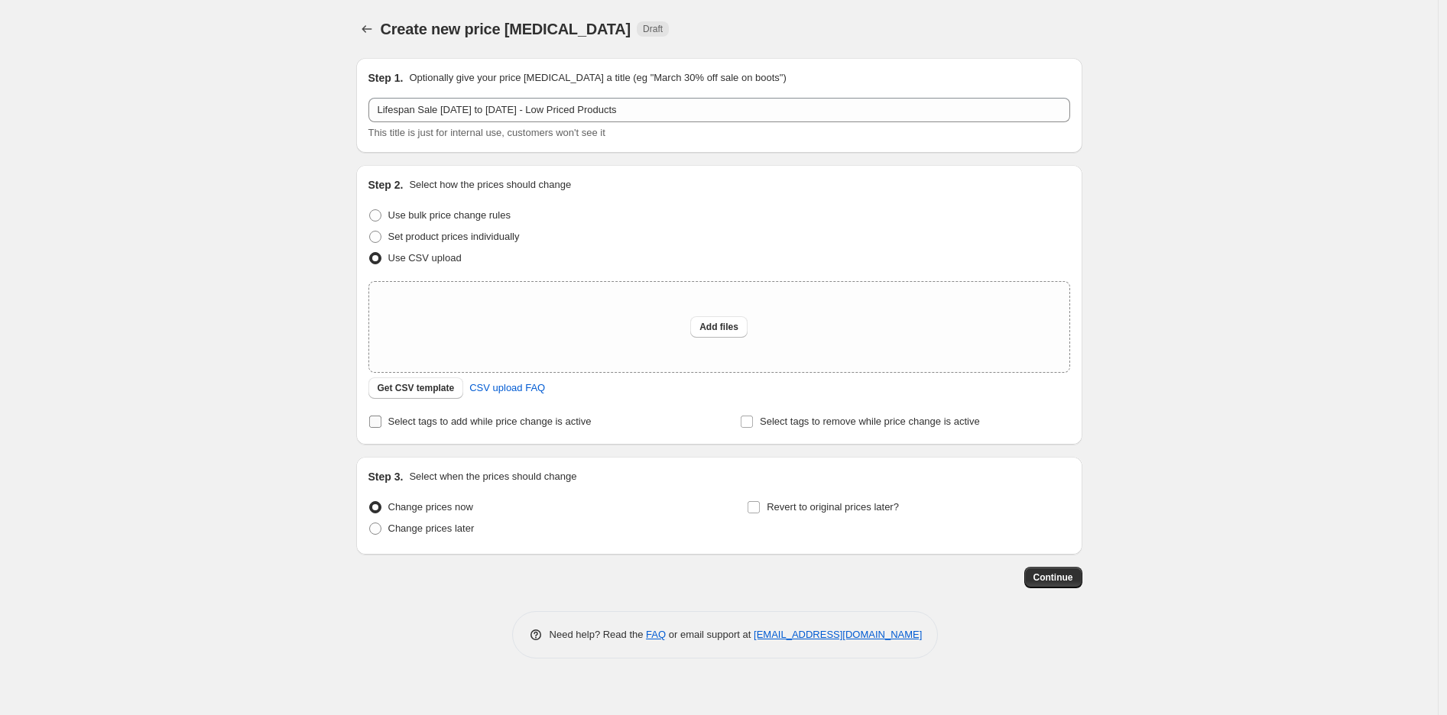
click at [447, 422] on span "Select tags to add while price change is active" at bounding box center [489, 421] width 203 height 11
click at [381, 422] on input "Select tags to add while price change is active" at bounding box center [375, 422] width 12 height 12
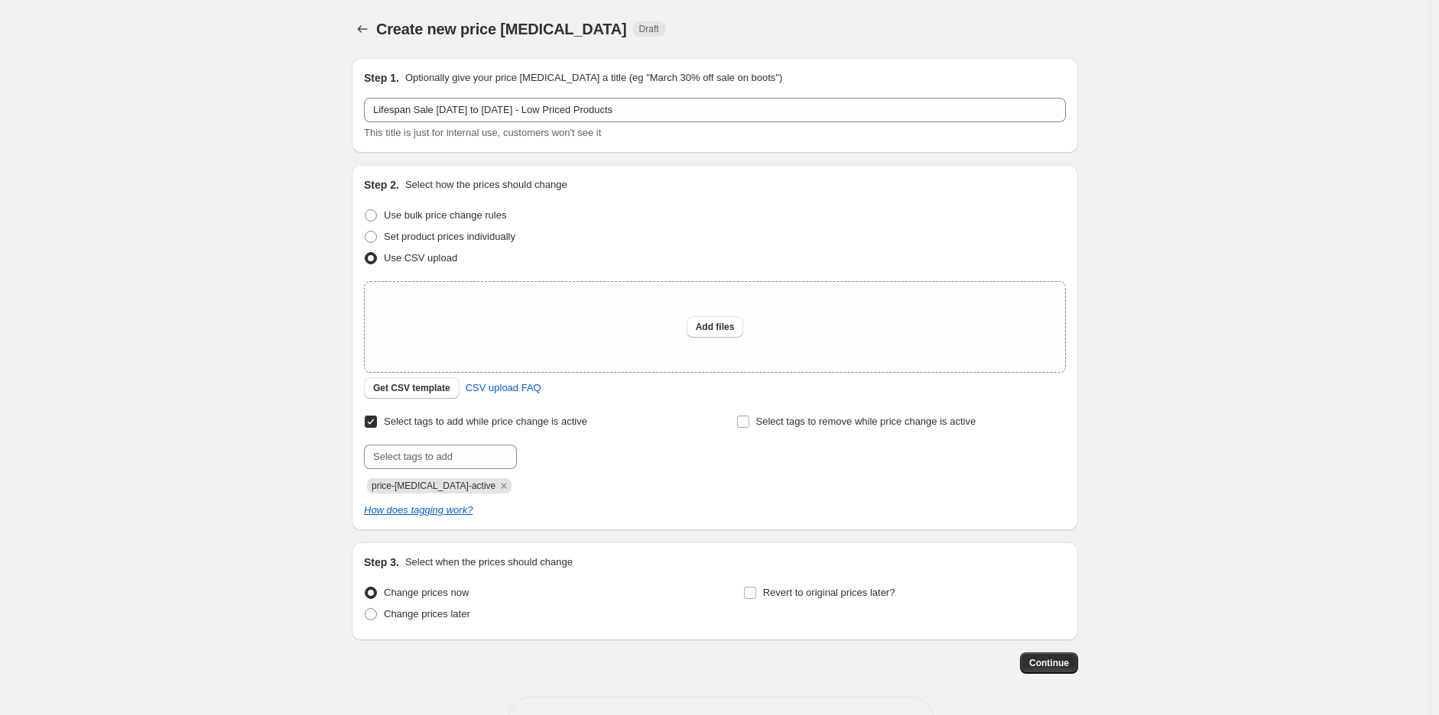
click at [447, 422] on span "Select tags to add while price change is active" at bounding box center [485, 421] width 203 height 11
click at [377, 422] on input "Select tags to add while price change is active" at bounding box center [371, 422] width 12 height 12
checkbox input "false"
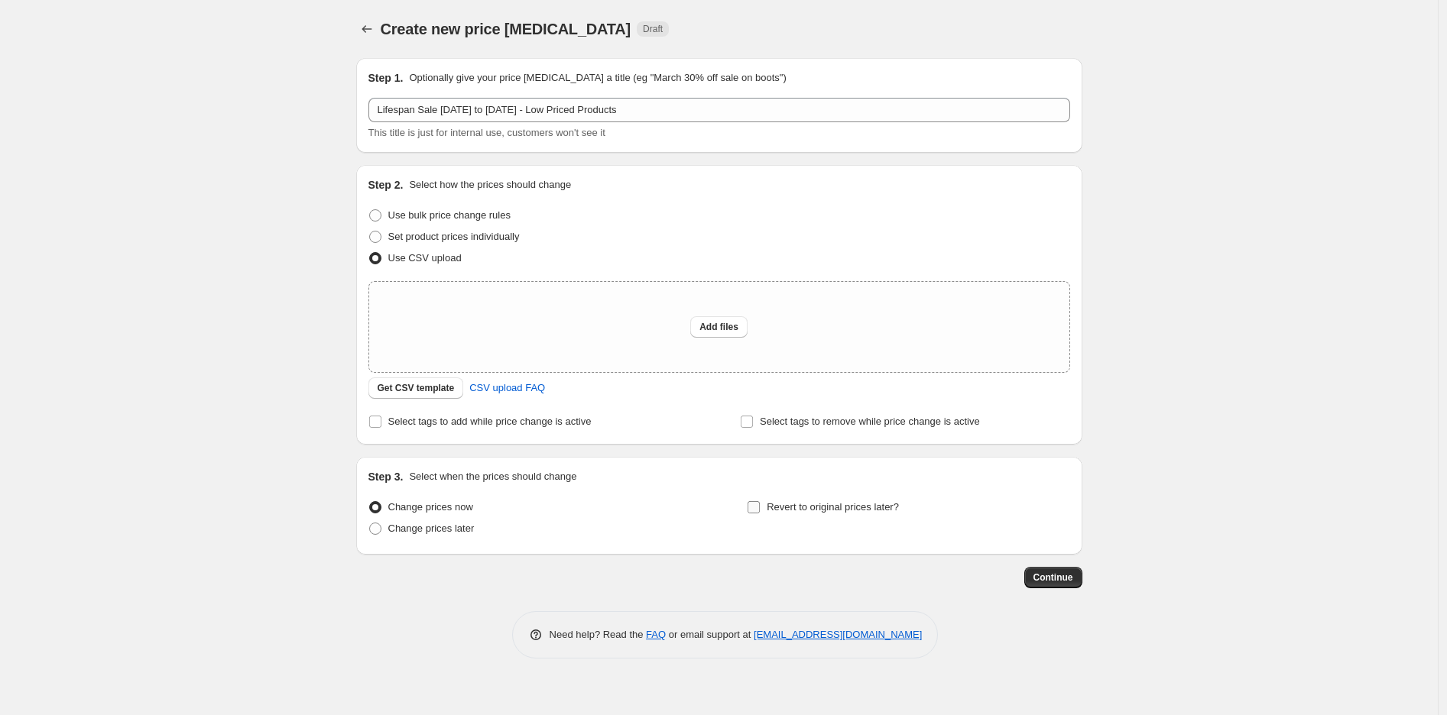
click at [806, 504] on span "Revert to original prices later?" at bounding box center [833, 506] width 132 height 11
click at [760, 504] on input "Revert to original prices later?" at bounding box center [754, 507] width 12 height 12
checkbox input "true"
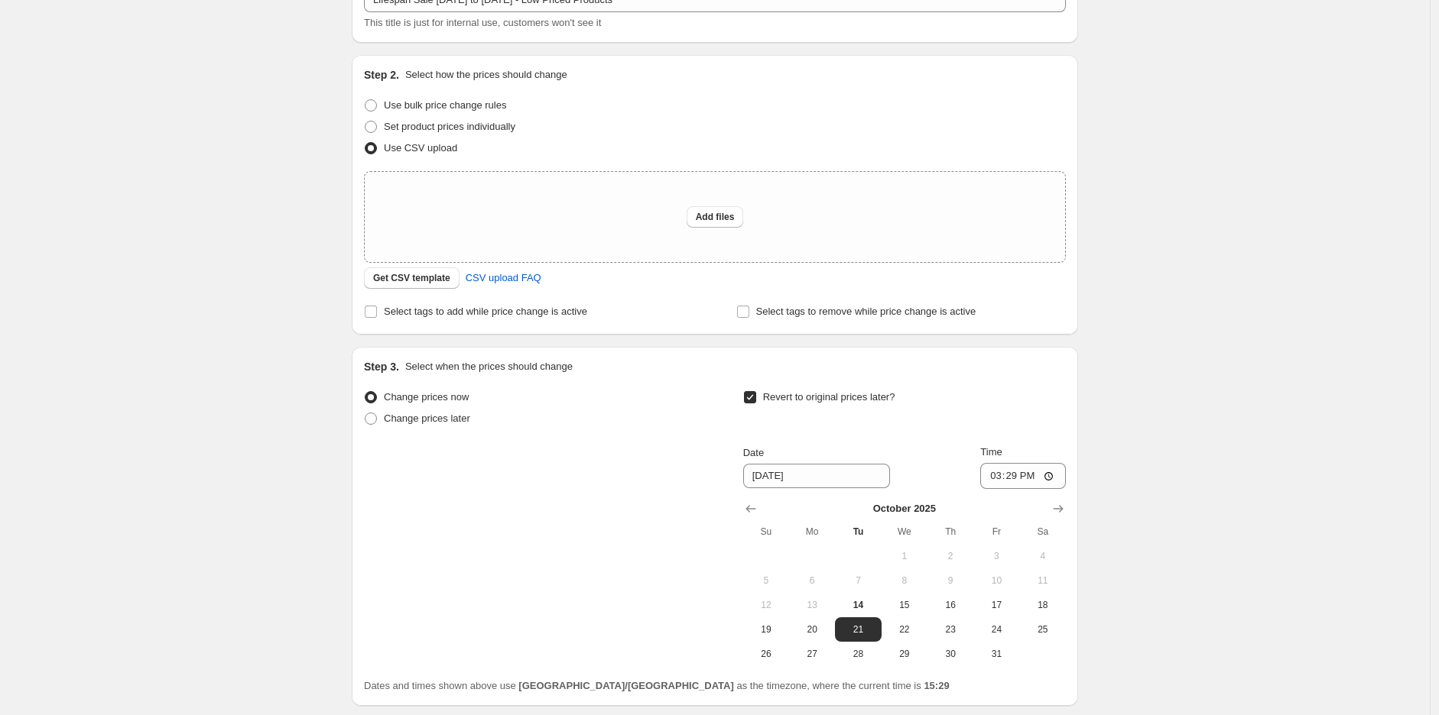
scroll to position [227, 0]
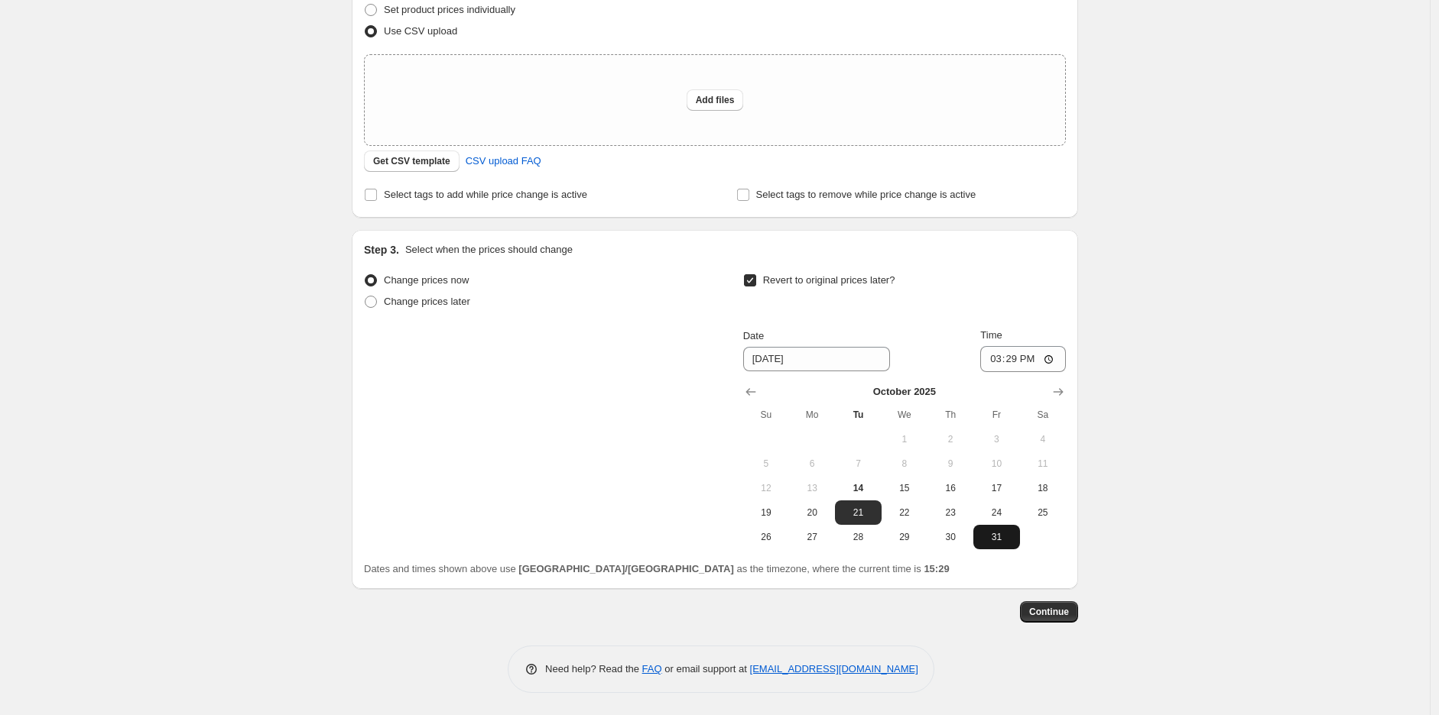
click at [995, 538] on span "31" at bounding box center [996, 537] width 34 height 12
type input "[DATE]"
click at [994, 356] on input "15:29" at bounding box center [1023, 359] width 86 height 26
click at [1010, 358] on input "23:29" at bounding box center [1023, 359] width 86 height 26
type input "23:00"
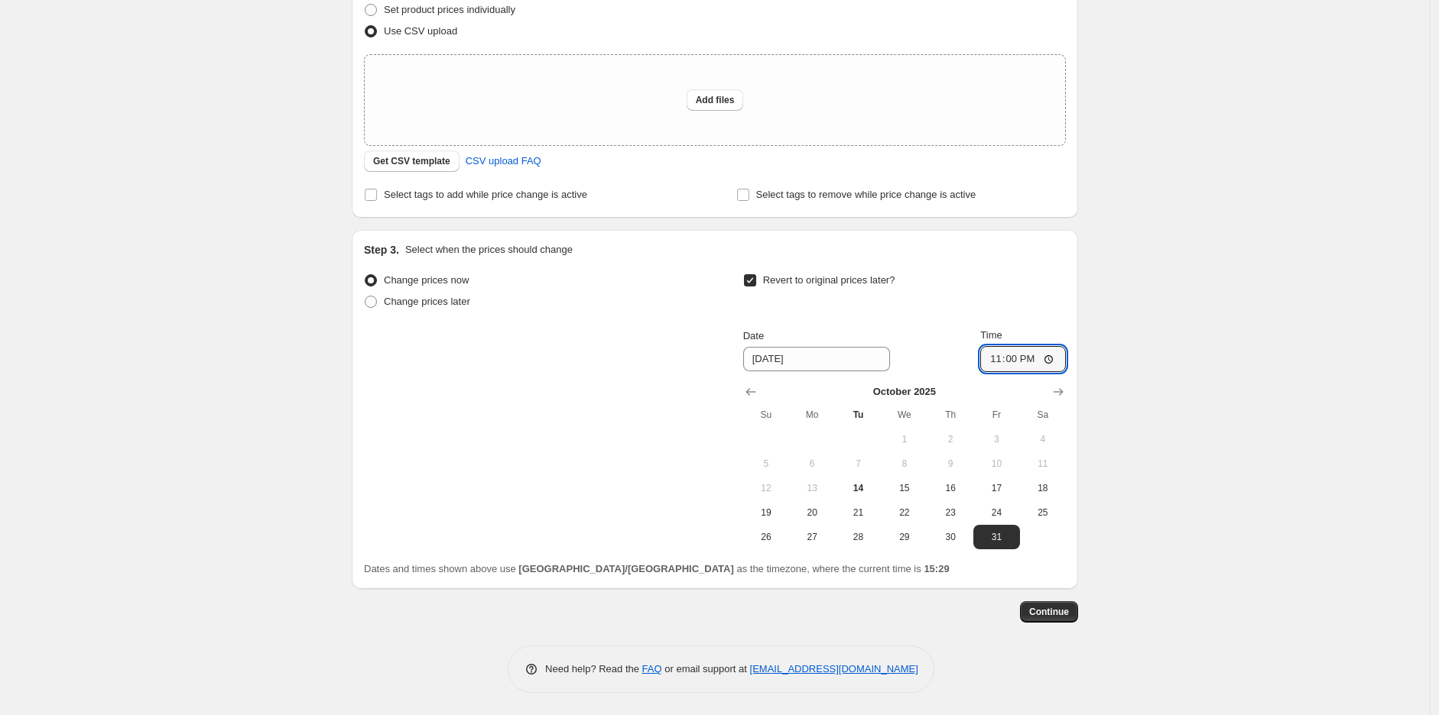
click at [212, 536] on div "Create new price [MEDICAL_DATA]. This page is ready Create new price [MEDICAL_D…" at bounding box center [714, 244] width 1429 height 943
click at [556, 92] on div "Add files" at bounding box center [715, 100] width 700 height 90
type input "C:\fakepath\Lifespan Price Change Low Price Products Upload.csv"
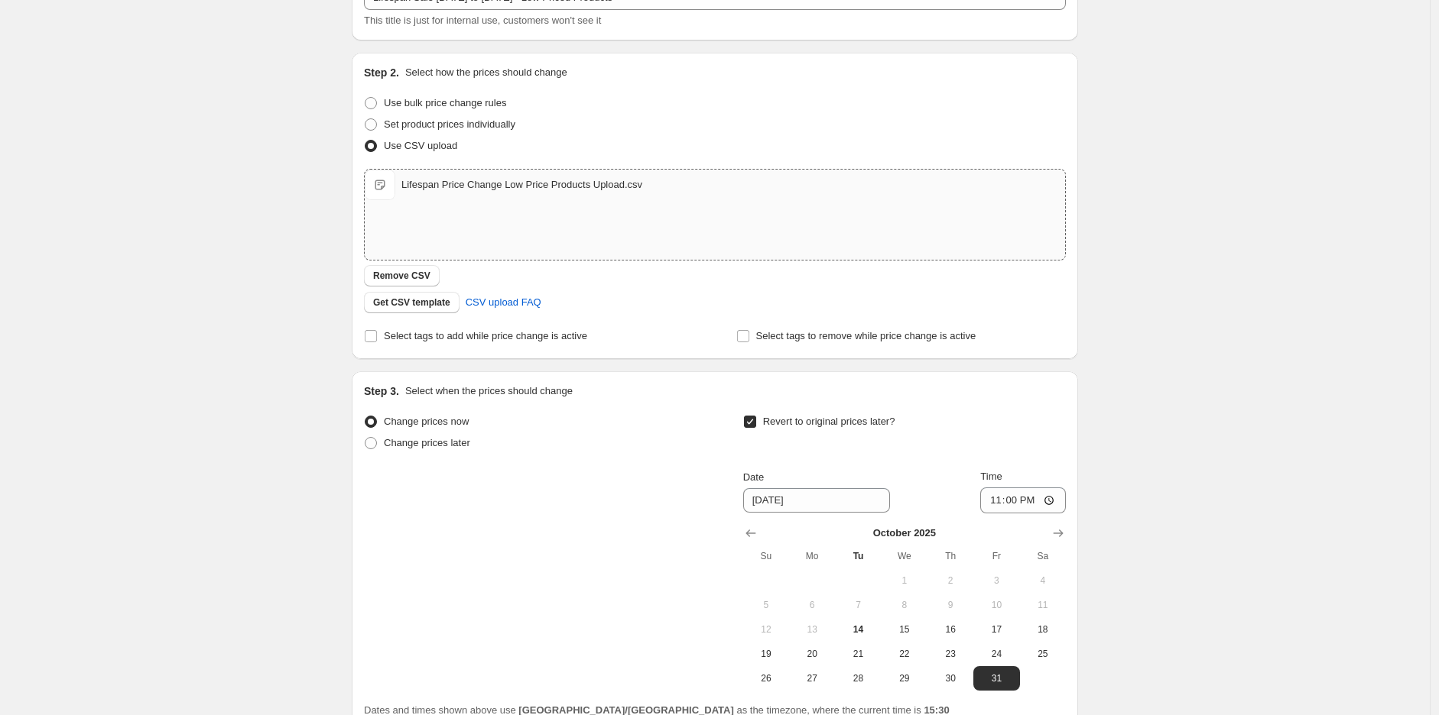
scroll to position [254, 0]
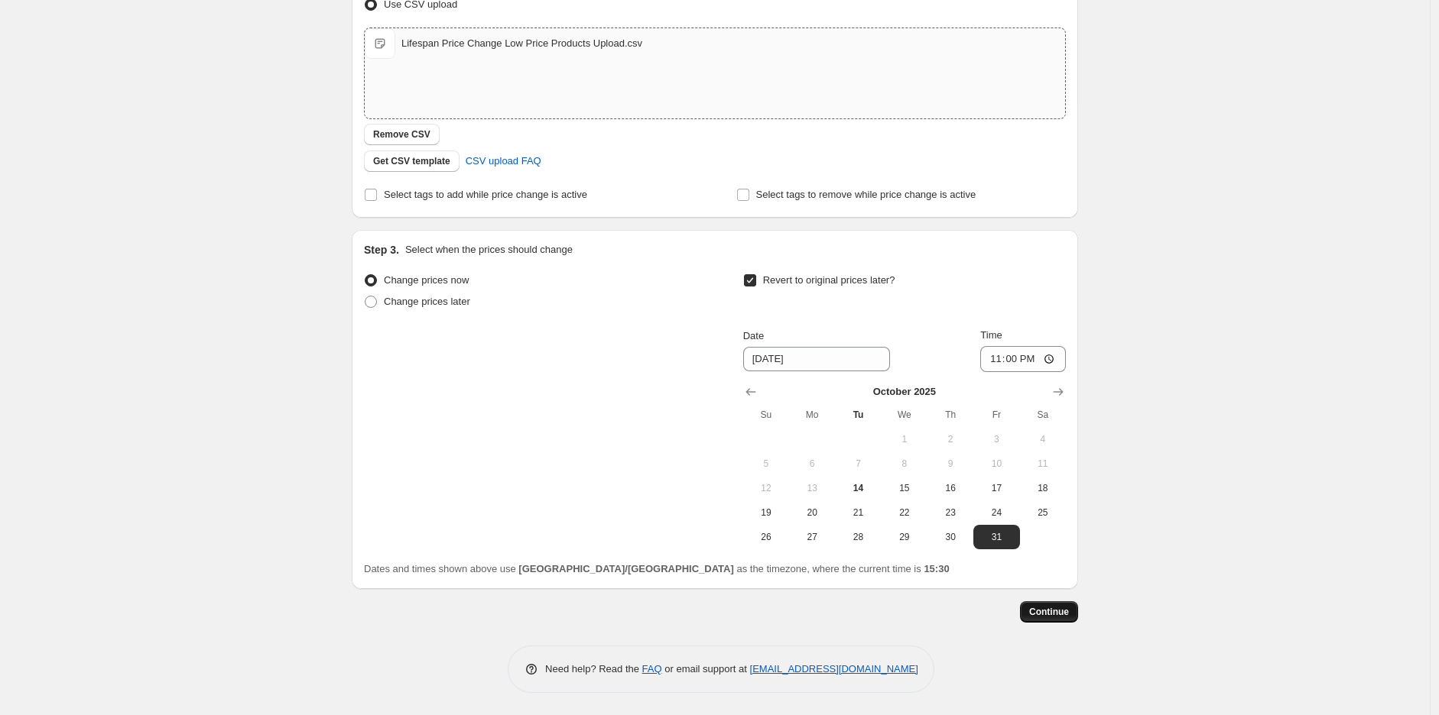
click at [1064, 607] on span "Continue" at bounding box center [1049, 612] width 40 height 12
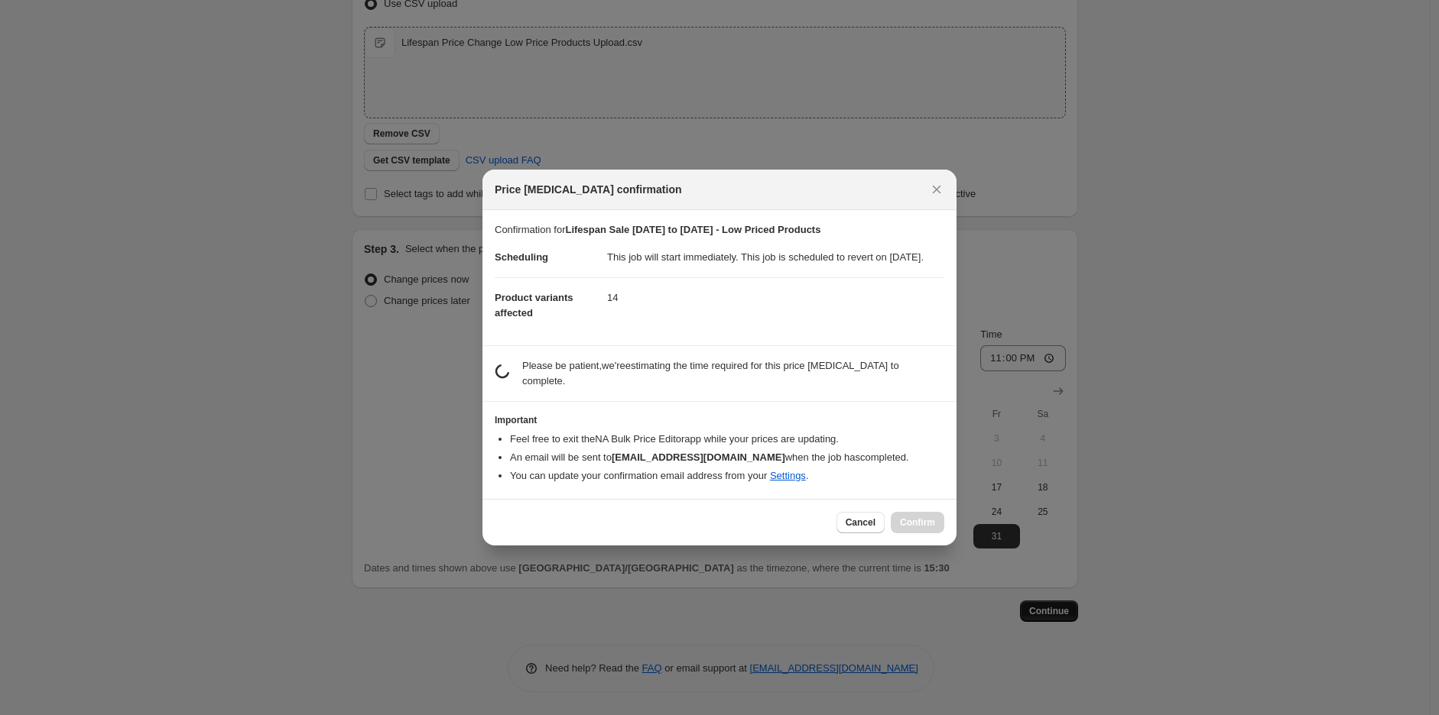
scroll to position [0, 0]
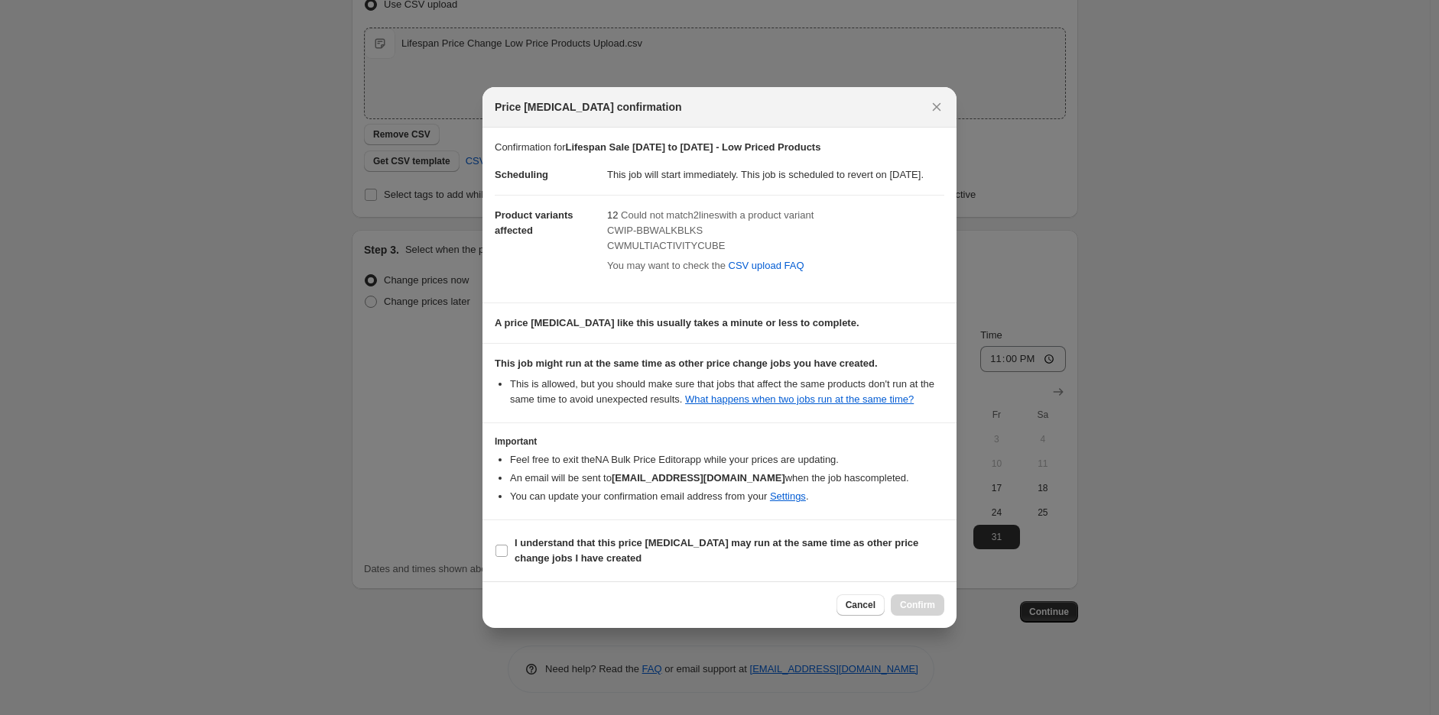
click at [596, 534] on section "I understand that this price [MEDICAL_DATA] may run at the same time as other p…" at bounding box center [719, 551] width 474 height 61
click at [594, 547] on b "I understand that this price [MEDICAL_DATA] may run at the same time as other p…" at bounding box center [716, 550] width 404 height 27
click at [508, 547] on input "I understand that this price [MEDICAL_DATA] may run at the same time as other p…" at bounding box center [501, 551] width 12 height 12
checkbox input "true"
click at [926, 605] on button "Confirm" at bounding box center [917, 605] width 54 height 21
